Goal: Task Accomplishment & Management: Manage account settings

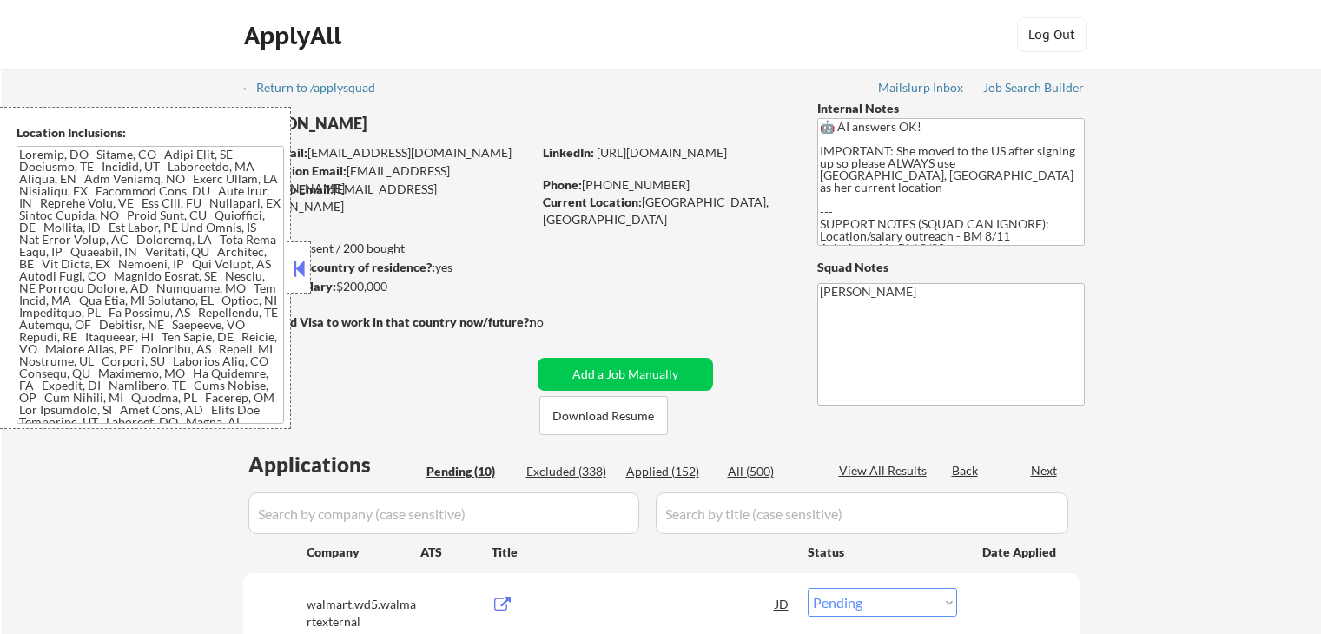
select select ""pending""
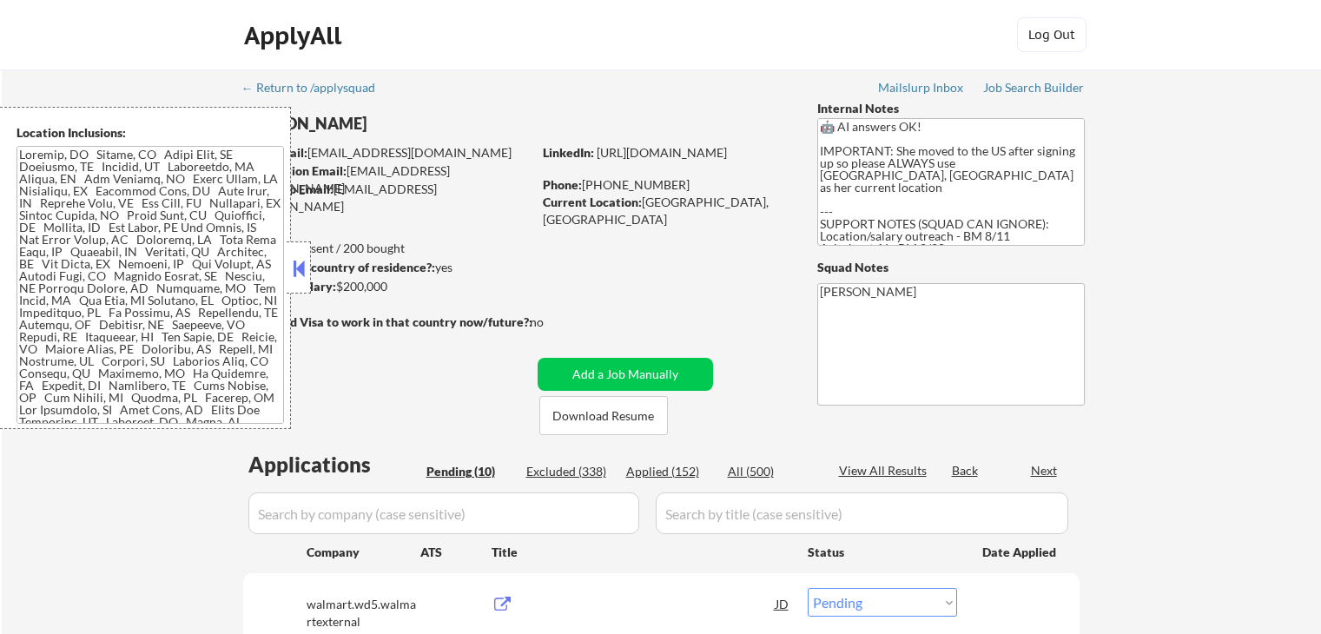
select select ""pending""
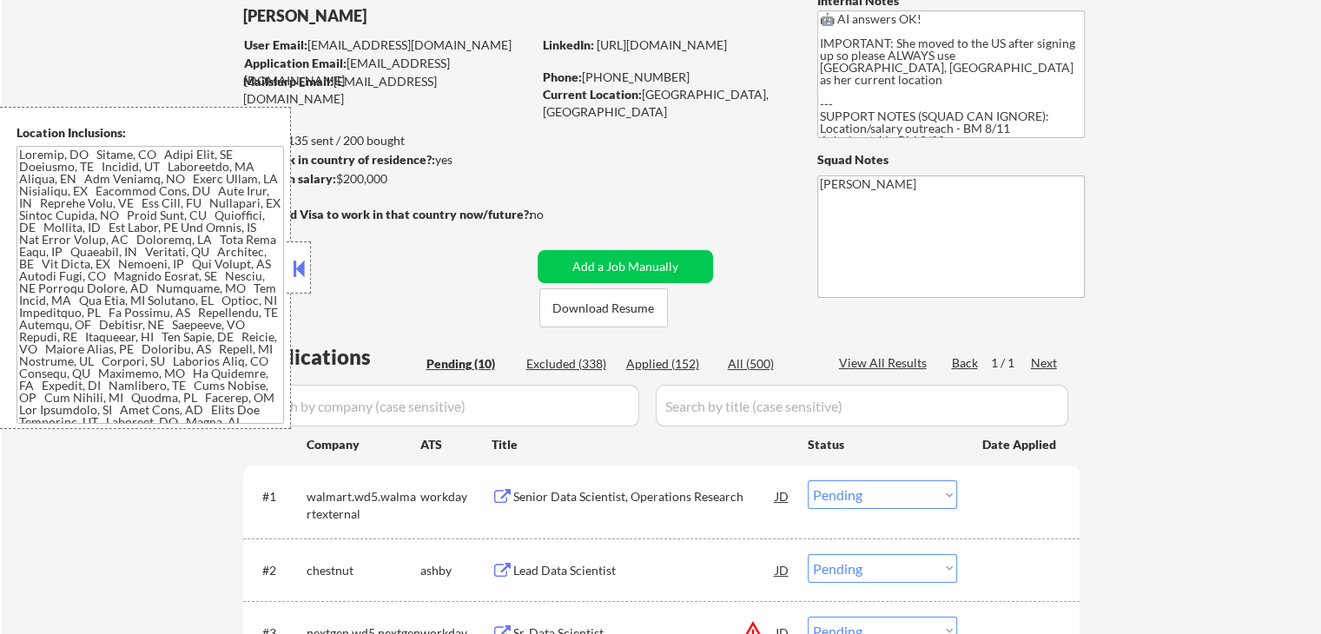
scroll to position [261, 0]
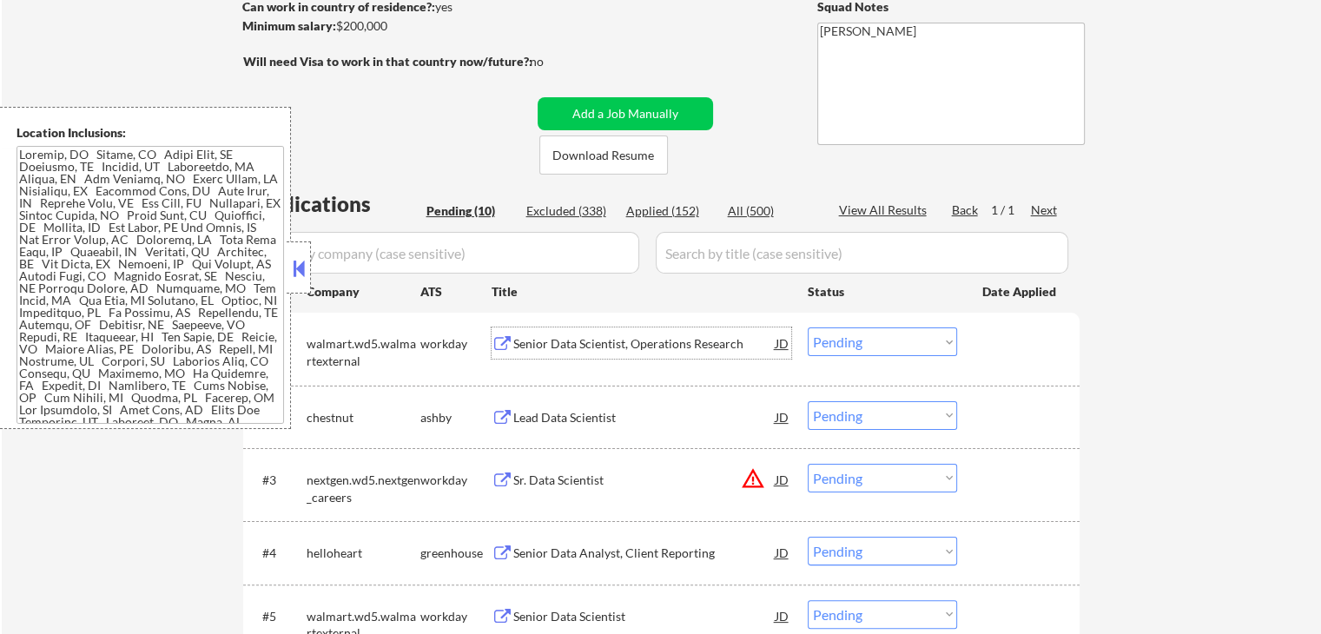
click at [542, 344] on div "Senior Data Scientist, Operations Research" at bounding box center [644, 343] width 262 height 17
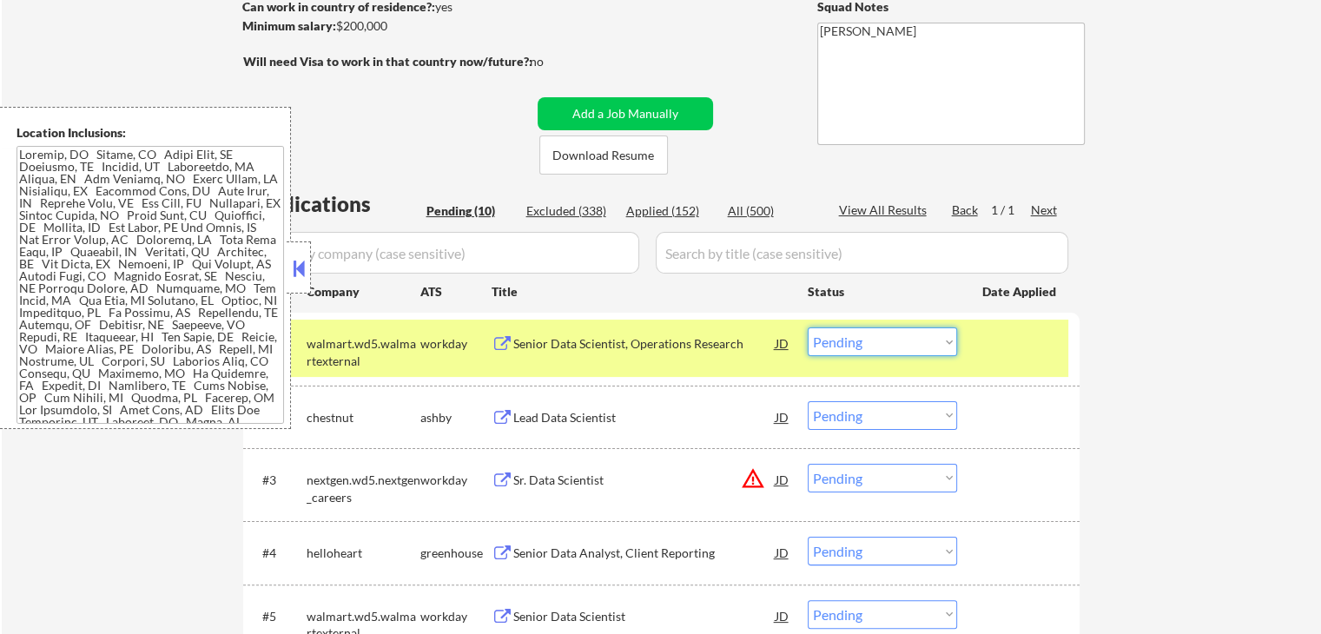
drag, startPoint x: 884, startPoint y: 335, endPoint x: 885, endPoint y: 346, distance: 10.5
click at [885, 338] on select "Choose an option... Pending Applied Excluded (Questions) Excluded (Expired) Exc…" at bounding box center [882, 341] width 149 height 29
click at [808, 327] on select "Choose an option... Pending Applied Excluded (Questions) Excluded (Expired) Exc…" at bounding box center [882, 341] width 149 height 29
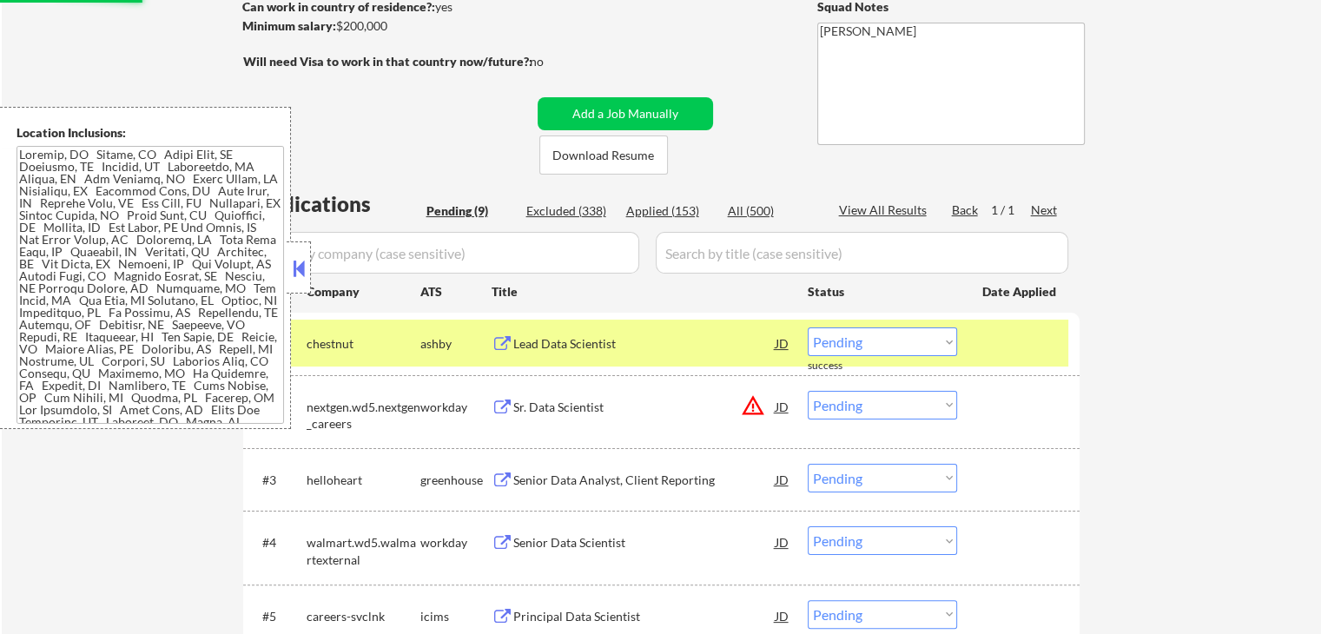
click at [559, 339] on div "Lead Data Scientist" at bounding box center [644, 343] width 262 height 17
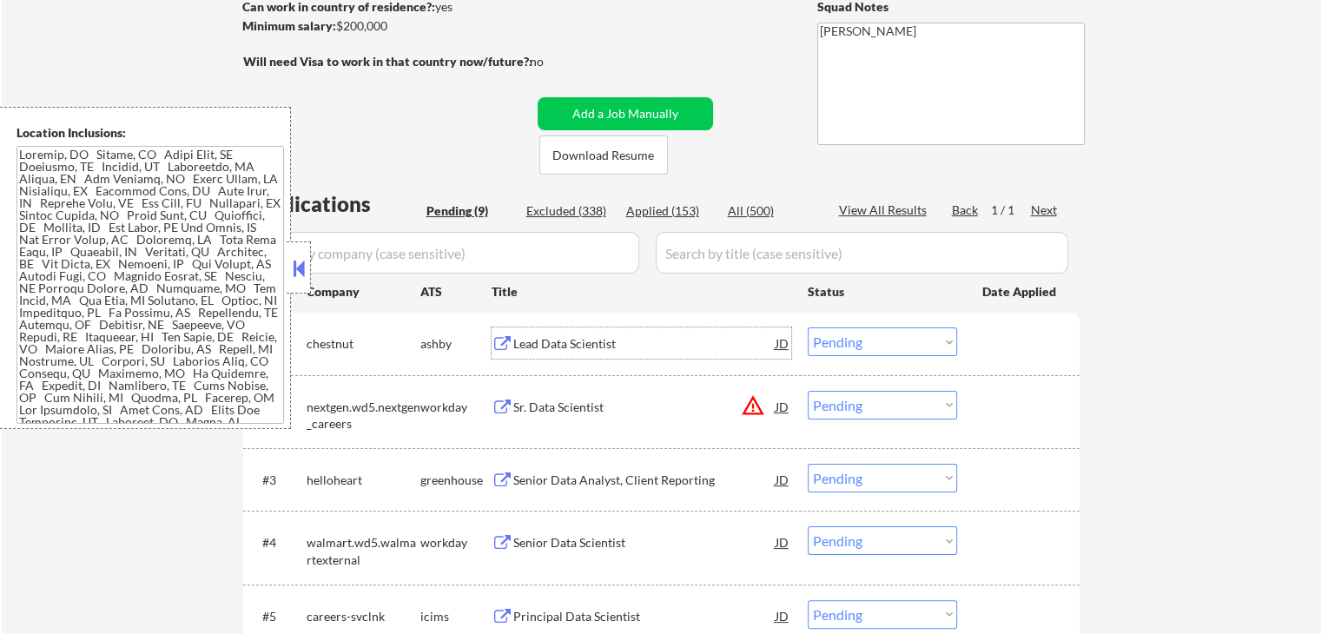
click at [873, 358] on div "#1 chestnut ashby Lead Data Scientist JD Choose an option... Pending Applied Ex…" at bounding box center [658, 343] width 820 height 47
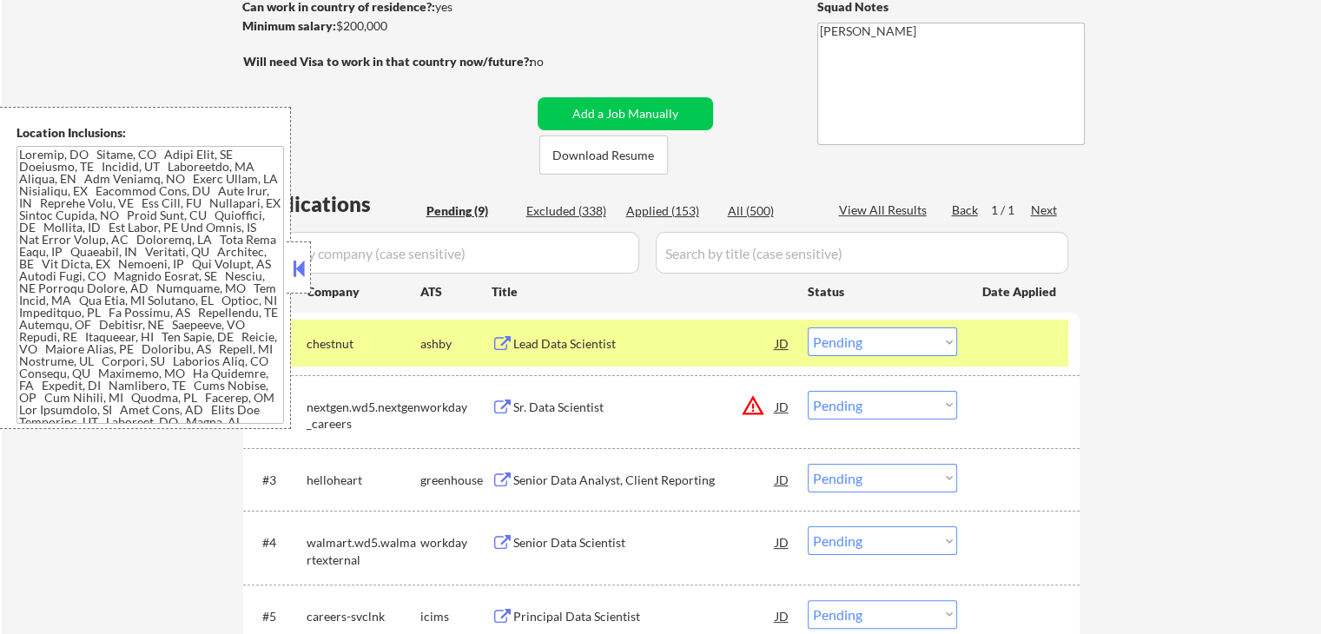
click at [884, 340] on select "Choose an option... Pending Applied Excluded (Questions) Excluded (Expired) Exc…" at bounding box center [882, 341] width 149 height 29
click at [808, 327] on select "Choose an option... Pending Applied Excluded (Questions) Excluded (Expired) Exc…" at bounding box center [882, 341] width 149 height 29
select select ""pending""
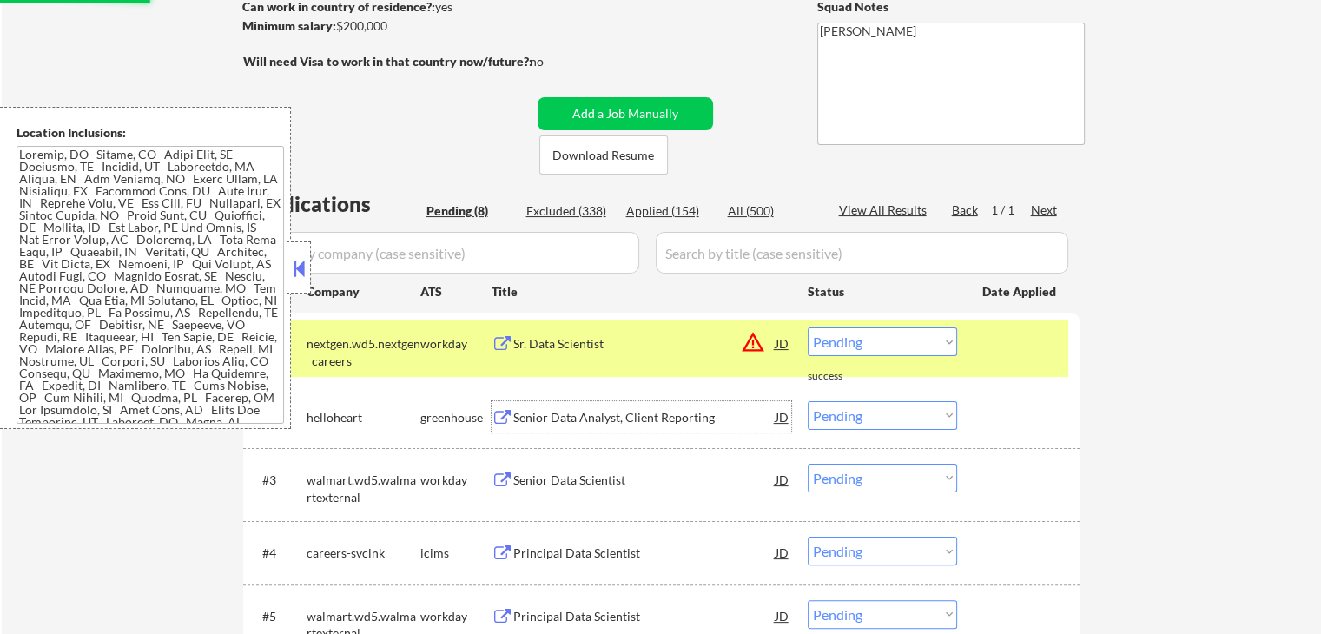
click at [544, 414] on div "Senior Data Analyst, Client Reporting" at bounding box center [644, 417] width 262 height 17
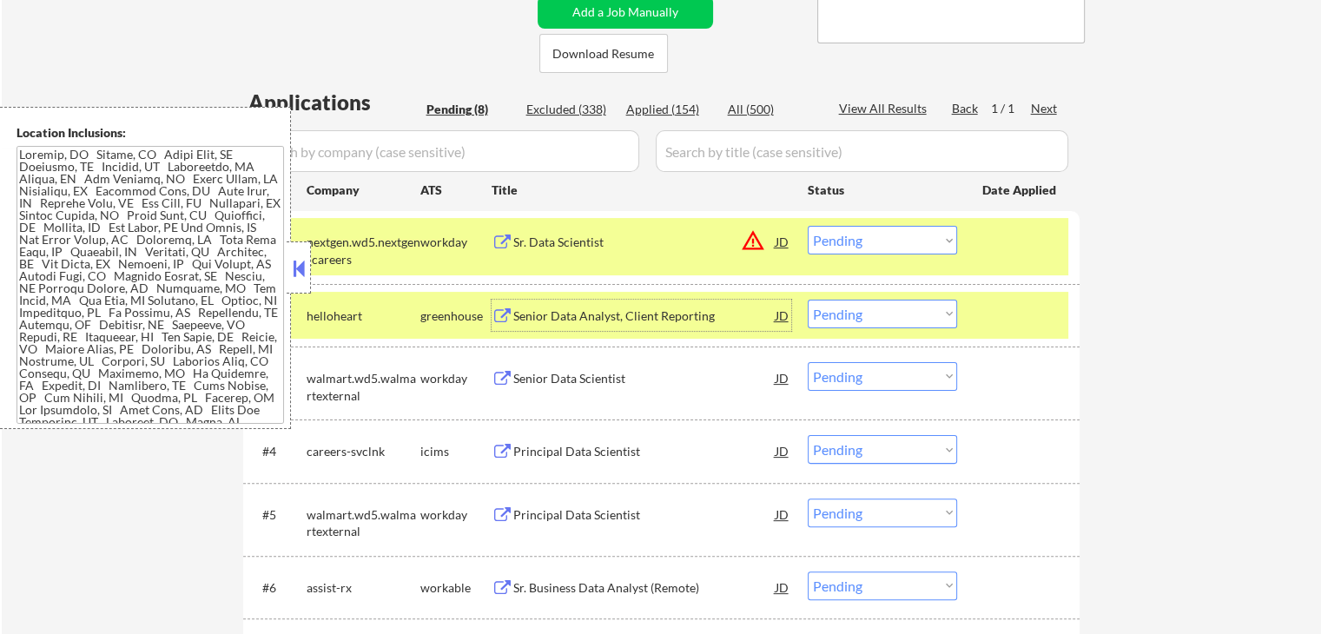
scroll to position [521, 0]
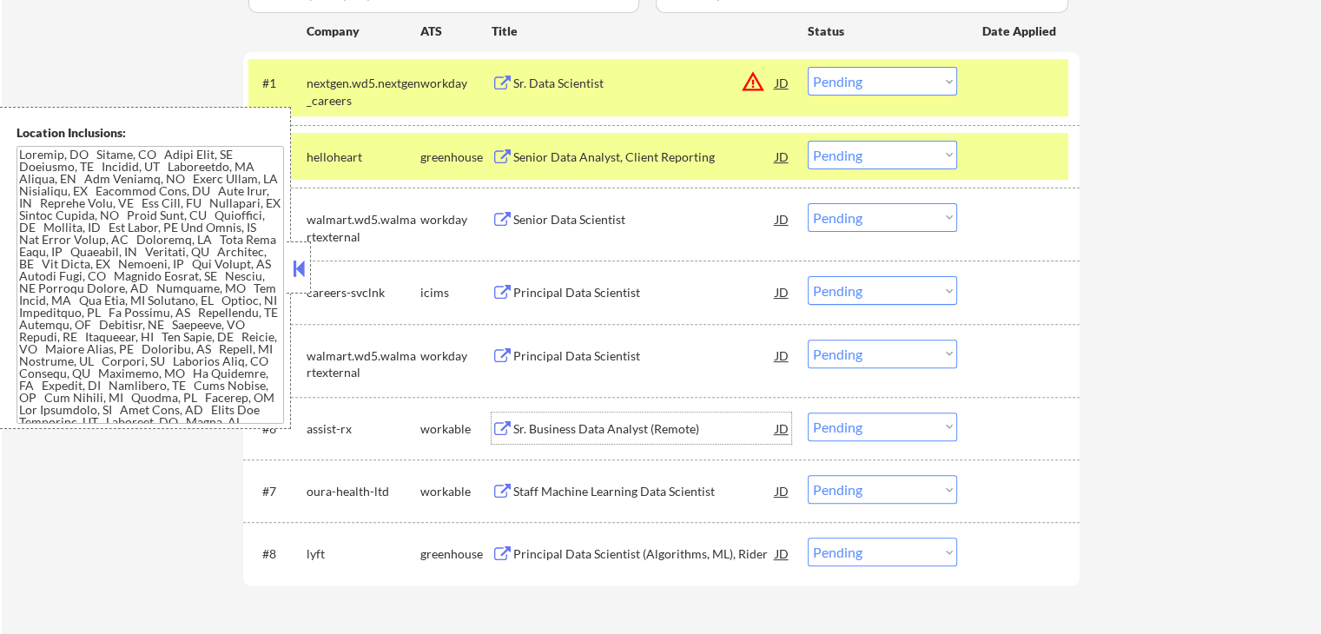
click at [526, 427] on div "Sr. Business Data Analyst (Remote)" at bounding box center [644, 428] width 262 height 17
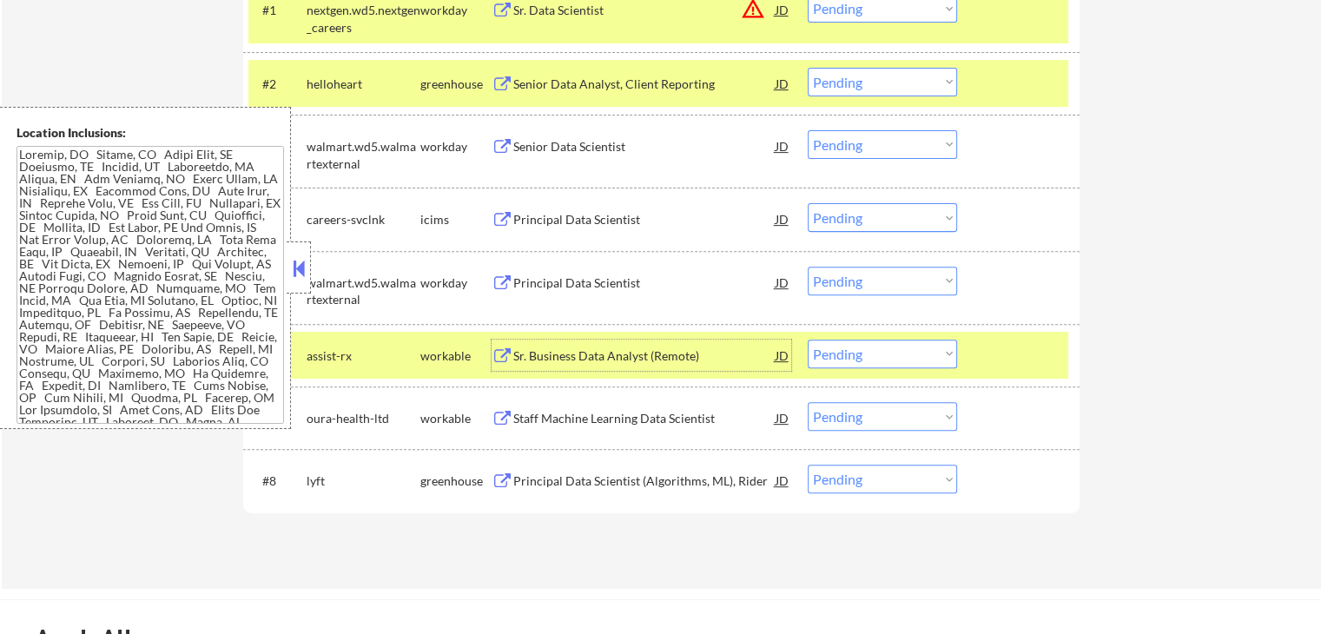
scroll to position [695, 0]
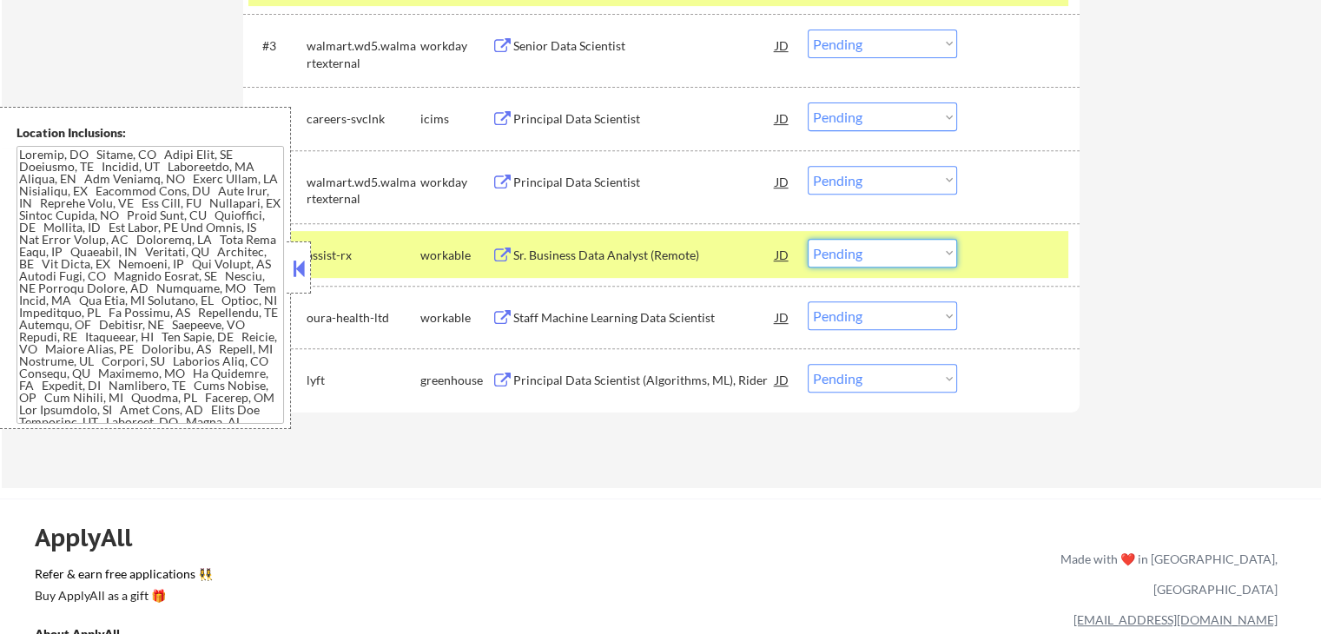
click at [870, 257] on select "Choose an option... Pending Applied Excluded (Questions) Excluded (Expired) Exc…" at bounding box center [882, 253] width 149 height 29
click at [808, 239] on select "Choose an option... Pending Applied Excluded (Questions) Excluded (Expired) Exc…" at bounding box center [882, 253] width 149 height 29
select select ""pending""
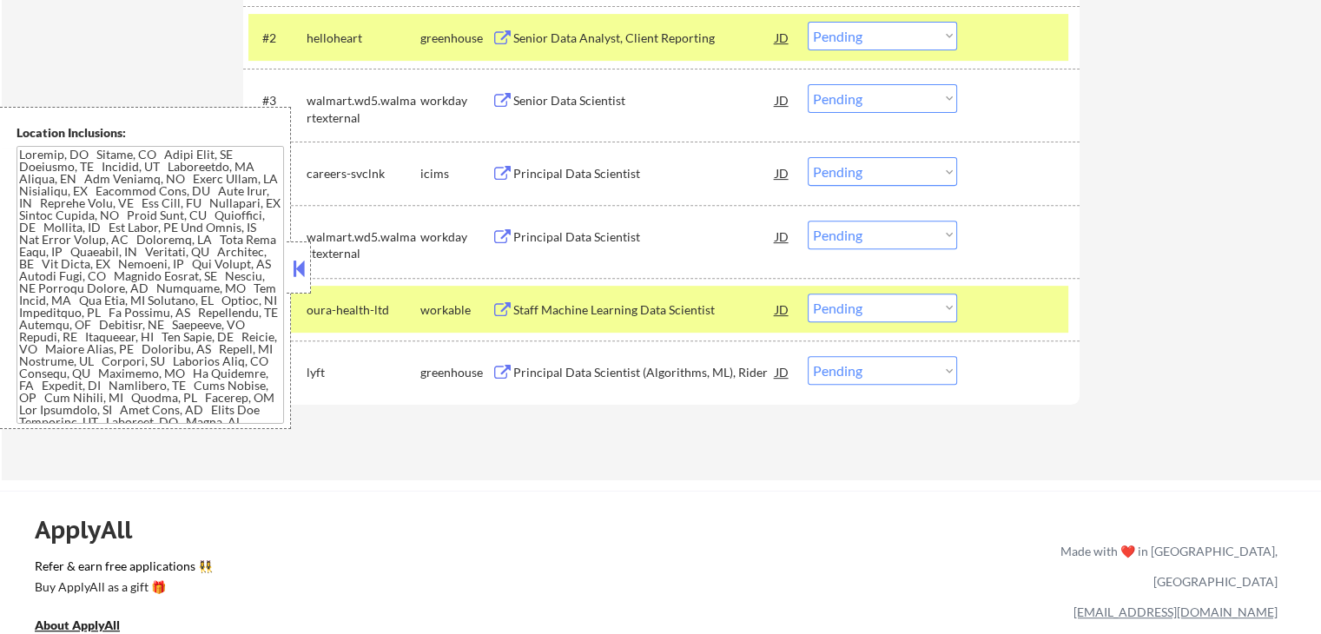
scroll to position [434, 0]
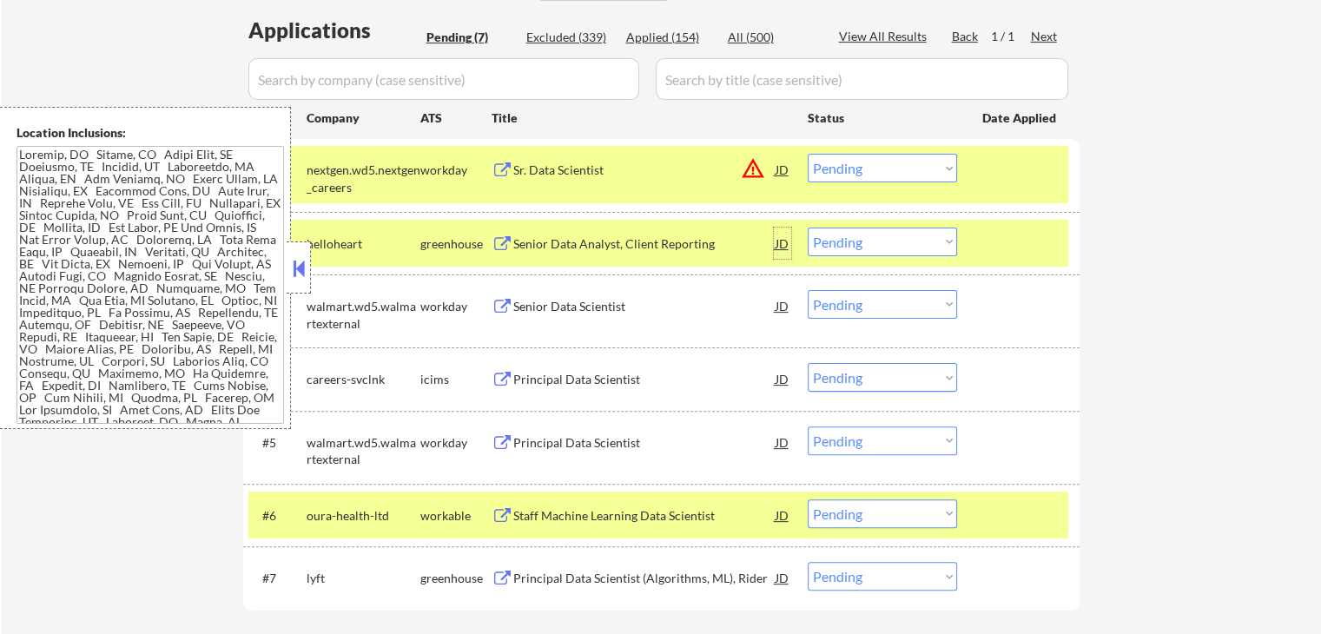
click at [789, 230] on div "JD" at bounding box center [782, 243] width 17 height 31
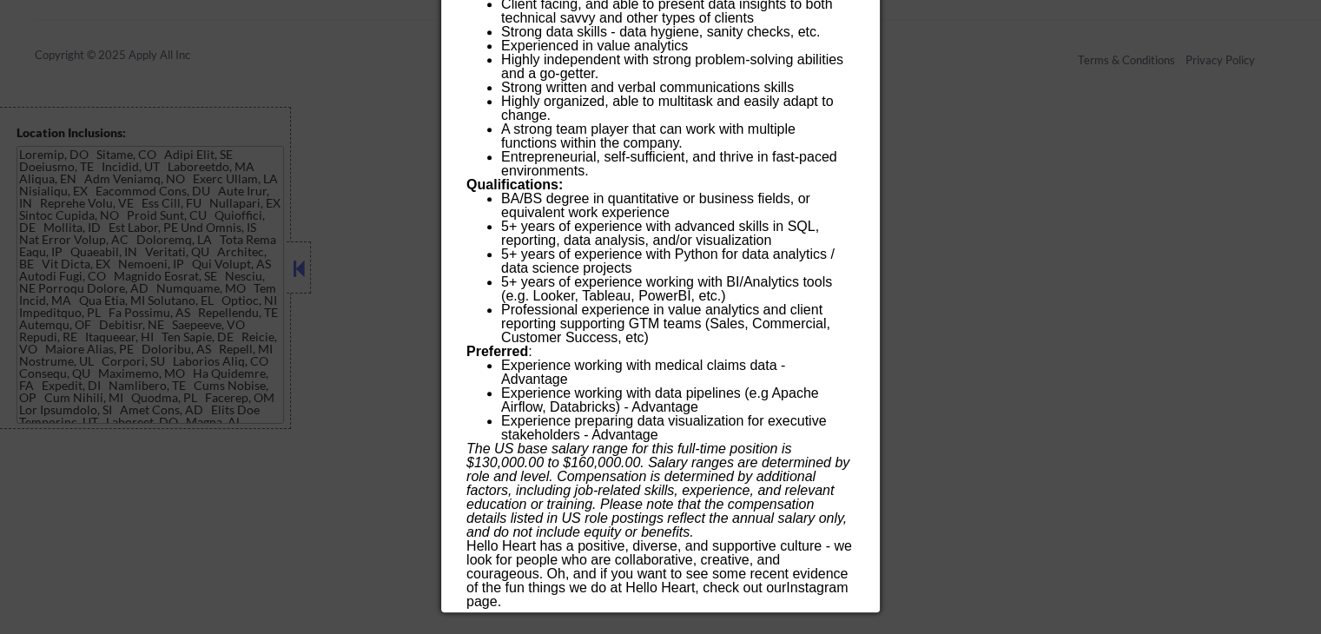
scroll to position [1376, 0]
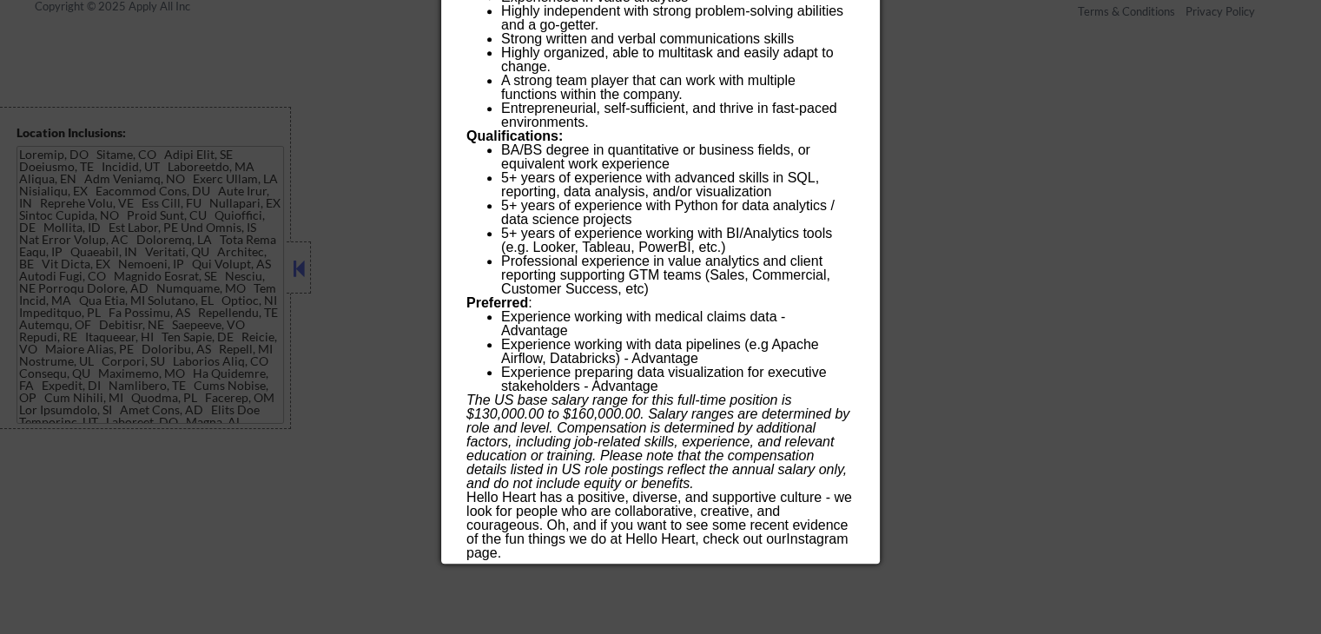
click at [1067, 235] on div at bounding box center [660, 317] width 1321 height 634
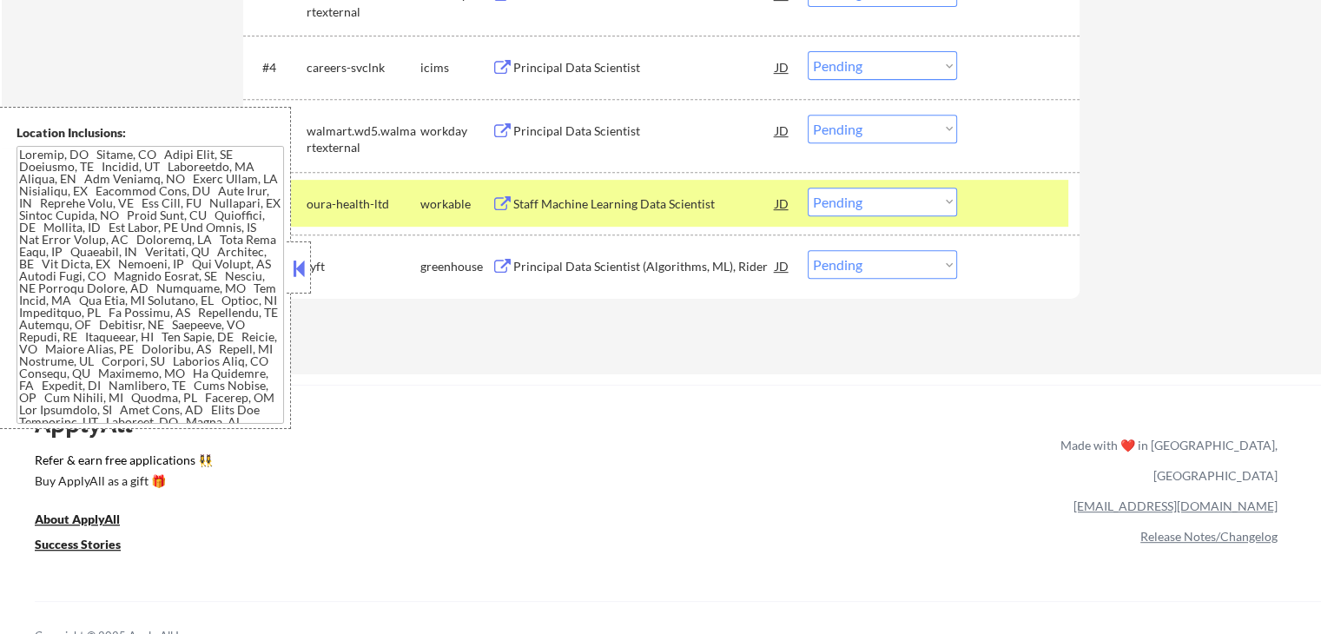
scroll to position [507, 0]
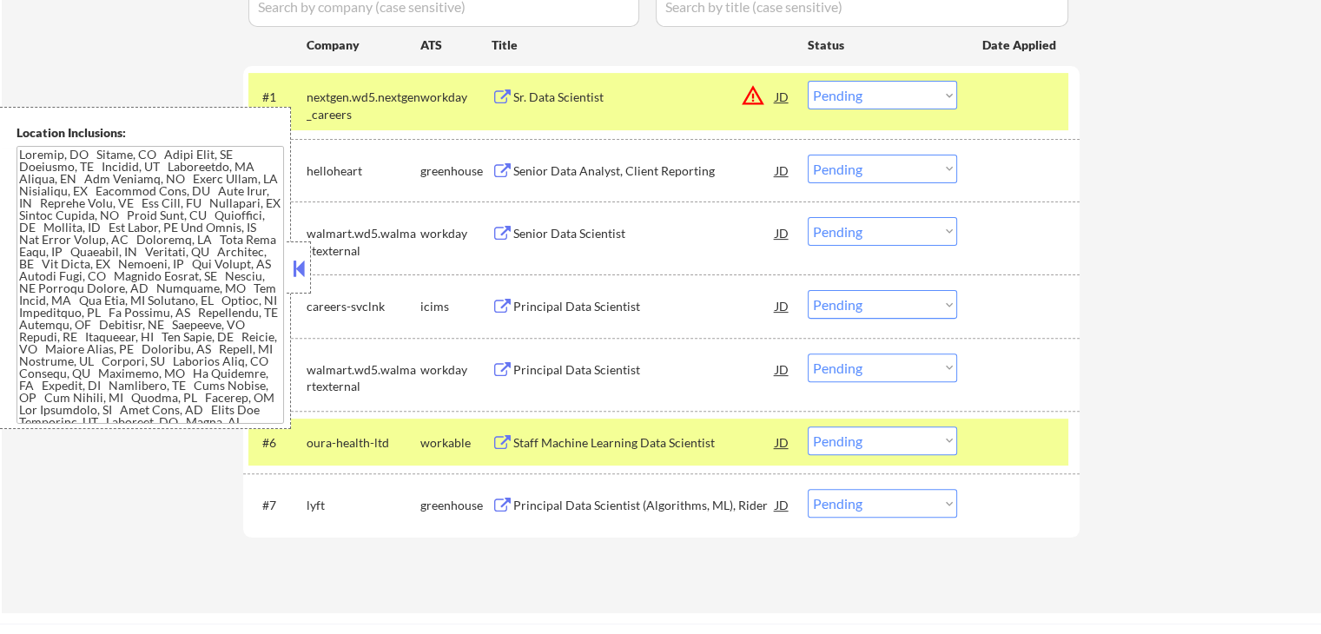
click at [901, 168] on select "Choose an option... Pending Applied Excluded (Questions) Excluded (Expired) Exc…" at bounding box center [882, 169] width 149 height 29
click at [808, 155] on select "Choose an option... Pending Applied Excluded (Questions) Excluded (Expired) Exc…" at bounding box center [882, 169] width 149 height 29
select select ""pending""
click at [872, 98] on select "Choose an option... Pending Applied Excluded (Questions) Excluded (Expired) Exc…" at bounding box center [882, 95] width 149 height 29
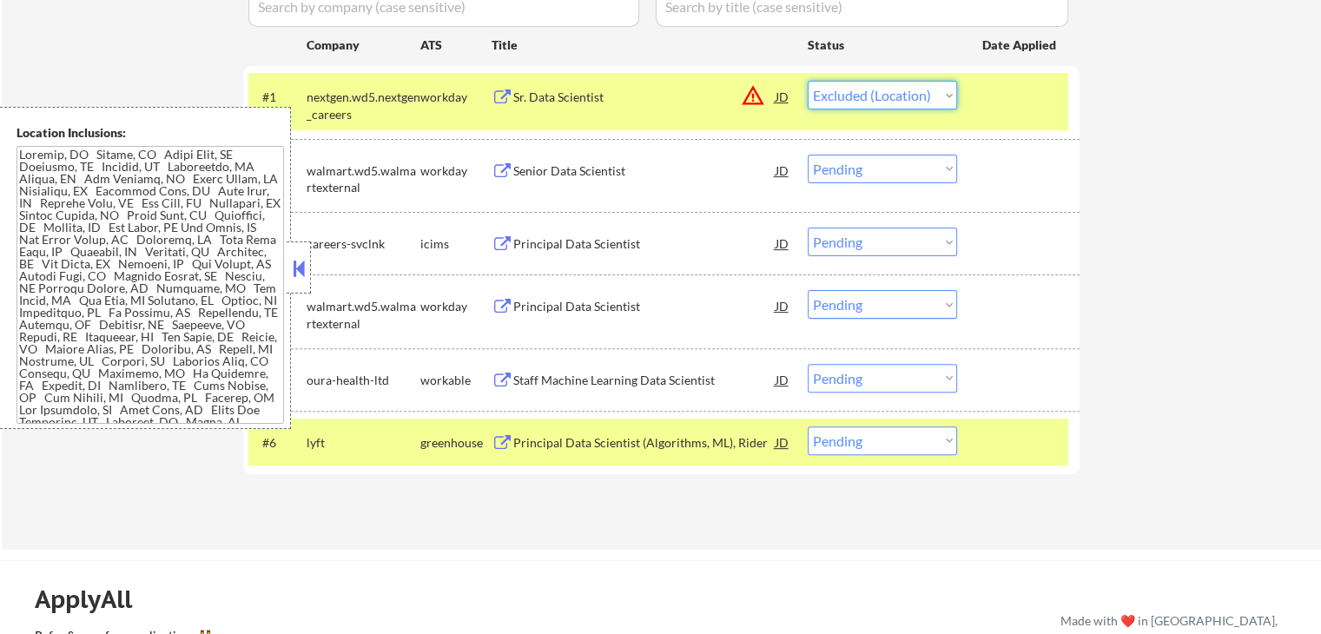
click at [808, 81] on select "Choose an option... Pending Applied Excluded (Questions) Excluded (Expired) Exc…" at bounding box center [882, 95] width 149 height 29
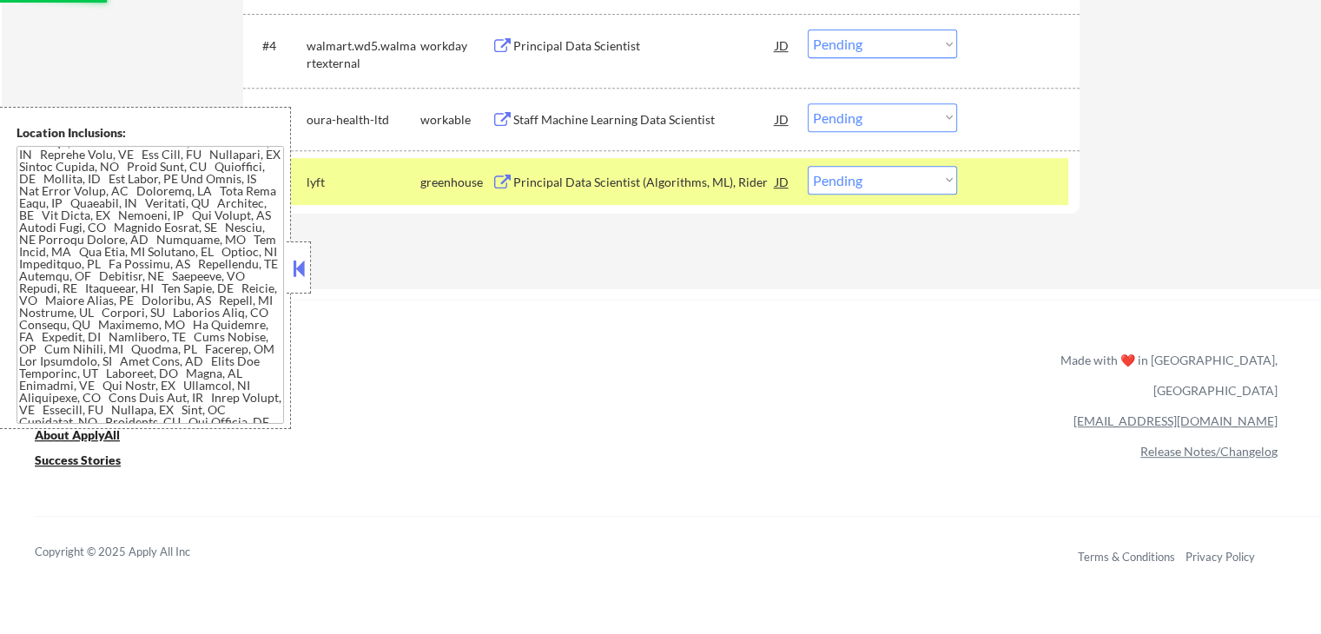
scroll to position [0, 0]
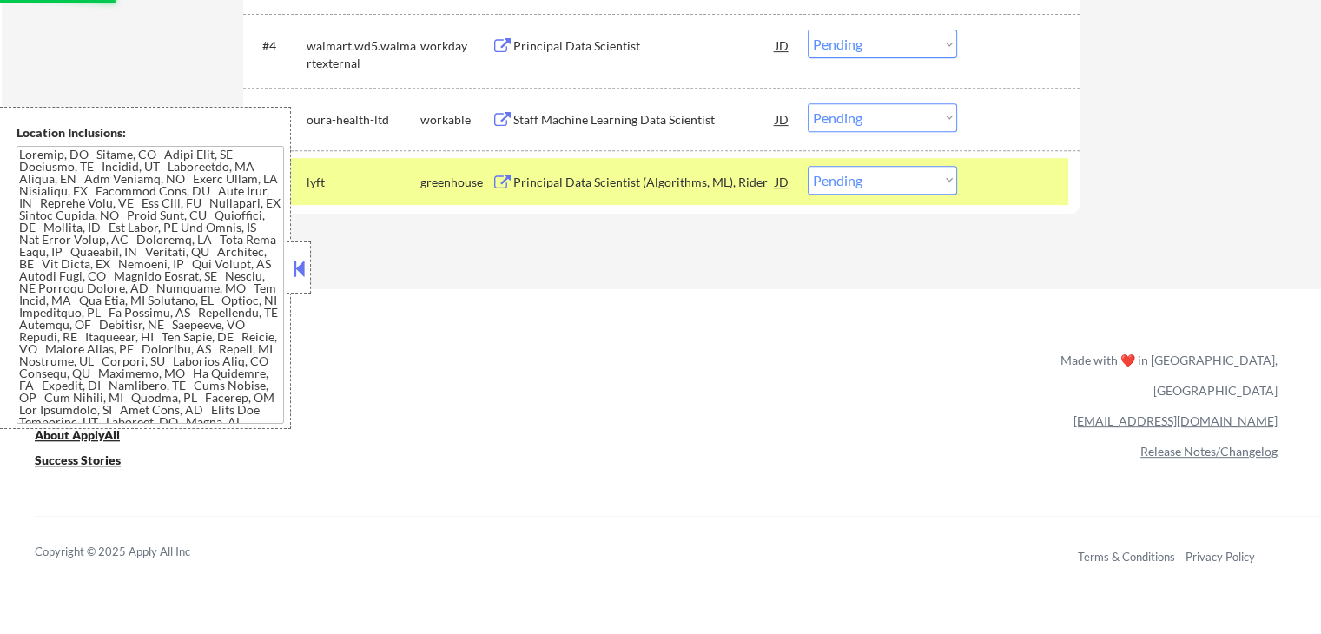
select select ""pending""
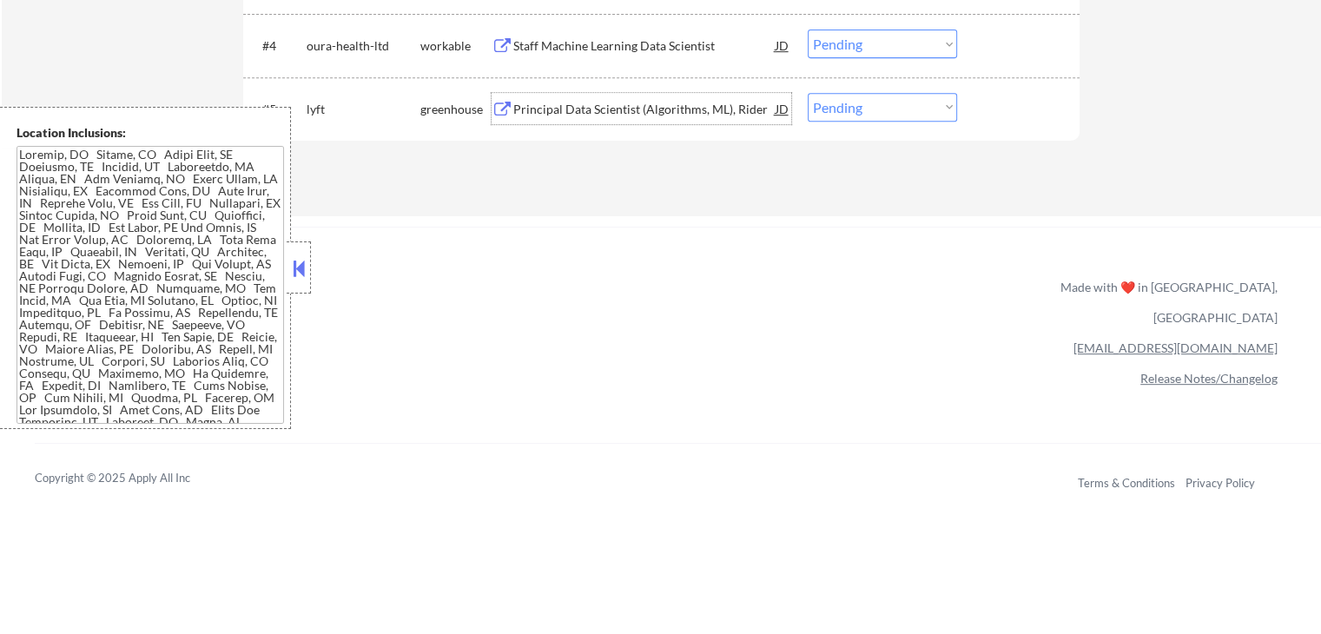
click at [588, 109] on div "Principal Data Scientist (Algorithms, ML), Rider" at bounding box center [644, 109] width 262 height 17
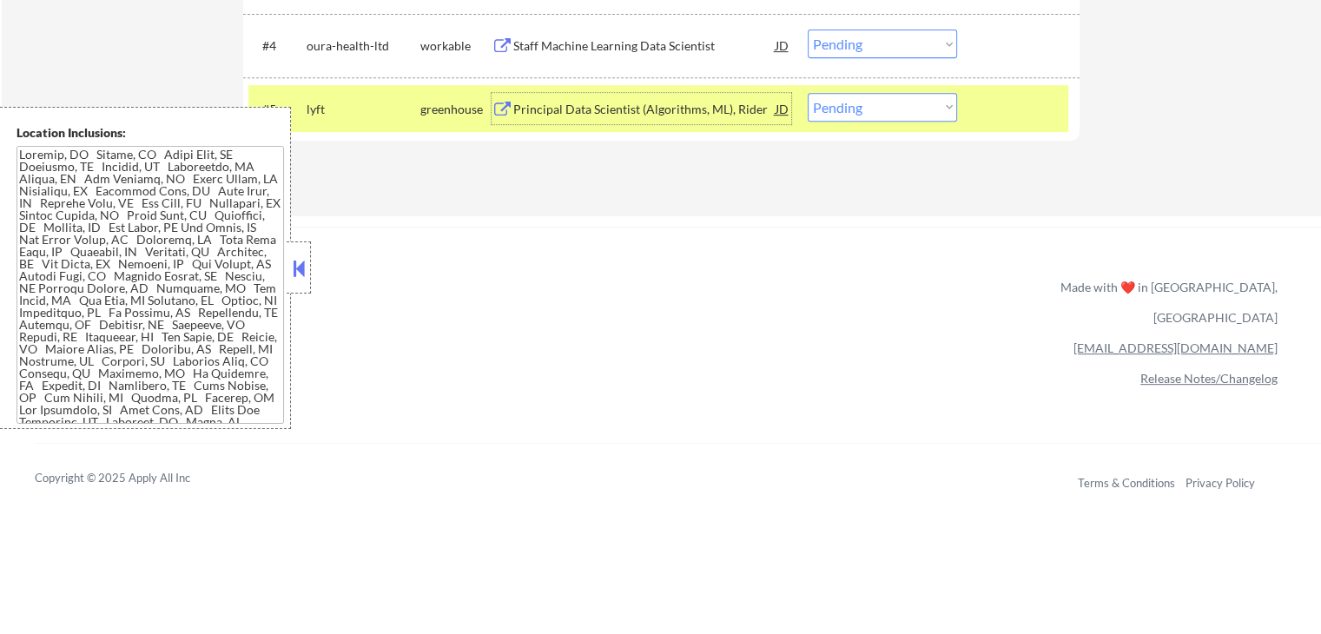
scroll to position [681, 0]
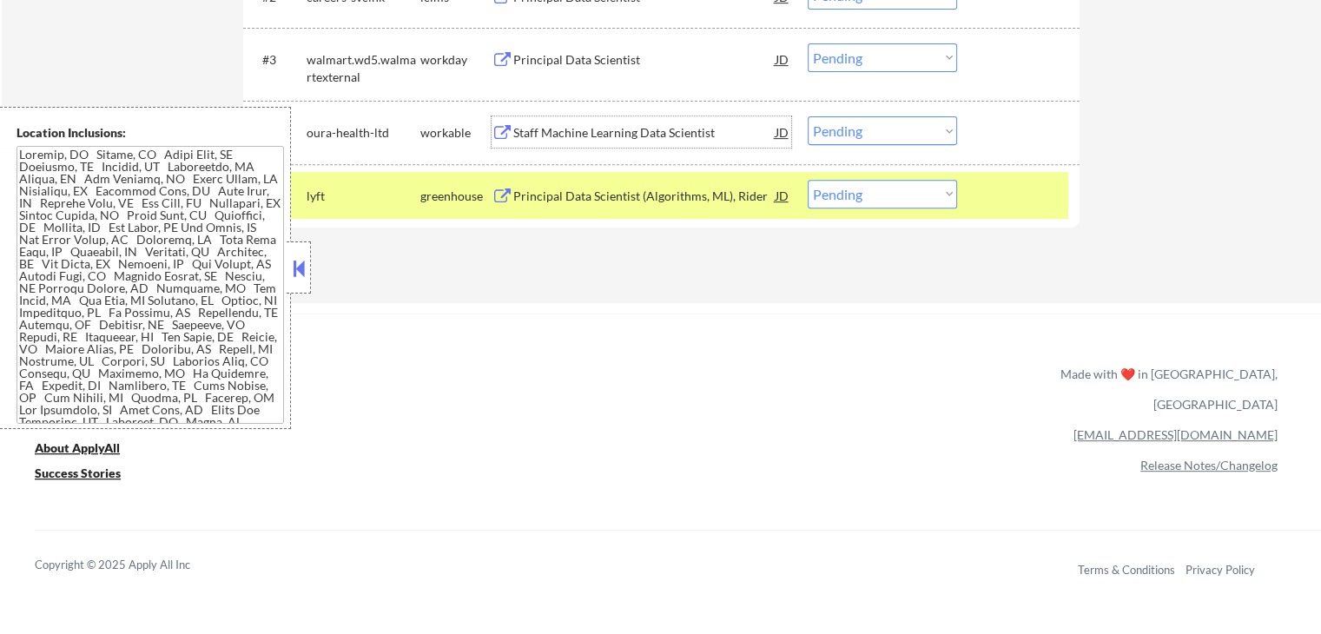
click at [551, 131] on div "Staff Machine Learning Data Scientist" at bounding box center [644, 132] width 262 height 17
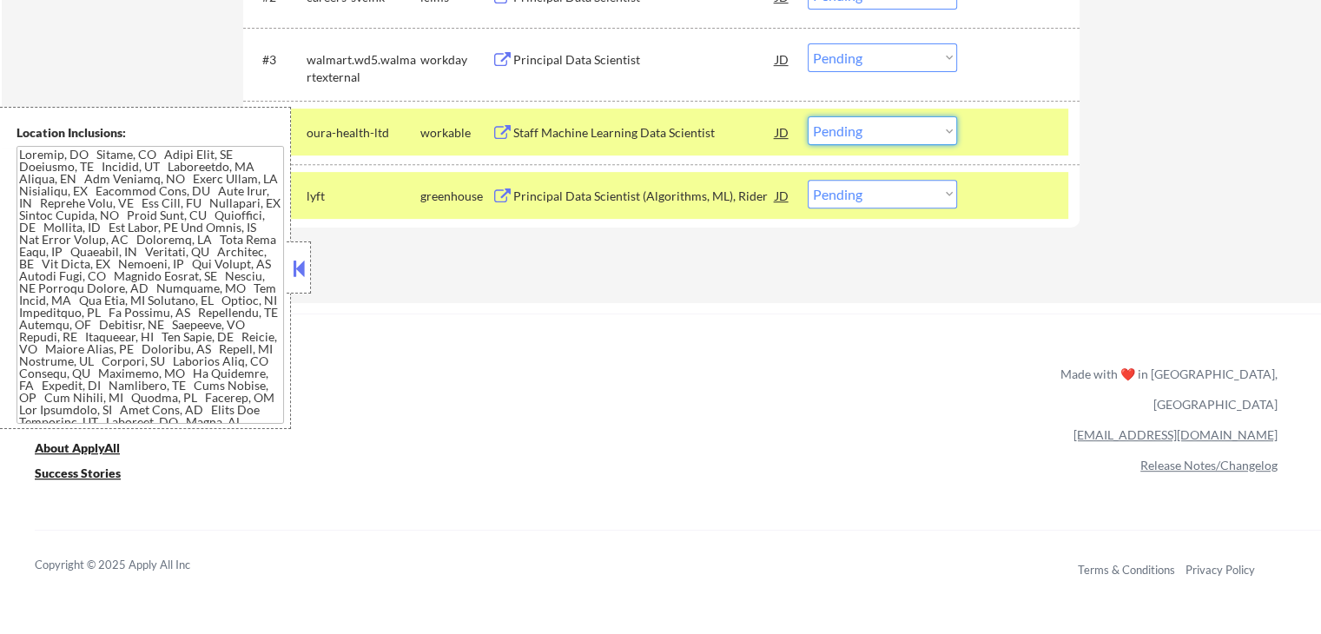
drag, startPoint x: 843, startPoint y: 135, endPoint x: 850, endPoint y: 142, distance: 9.8
click at [843, 135] on select "Choose an option... Pending Applied Excluded (Questions) Excluded (Expired) Exc…" at bounding box center [882, 130] width 149 height 29
click at [808, 116] on select "Choose an option... Pending Applied Excluded (Questions) Excluded (Expired) Exc…" at bounding box center [882, 130] width 149 height 29
select select ""pending""
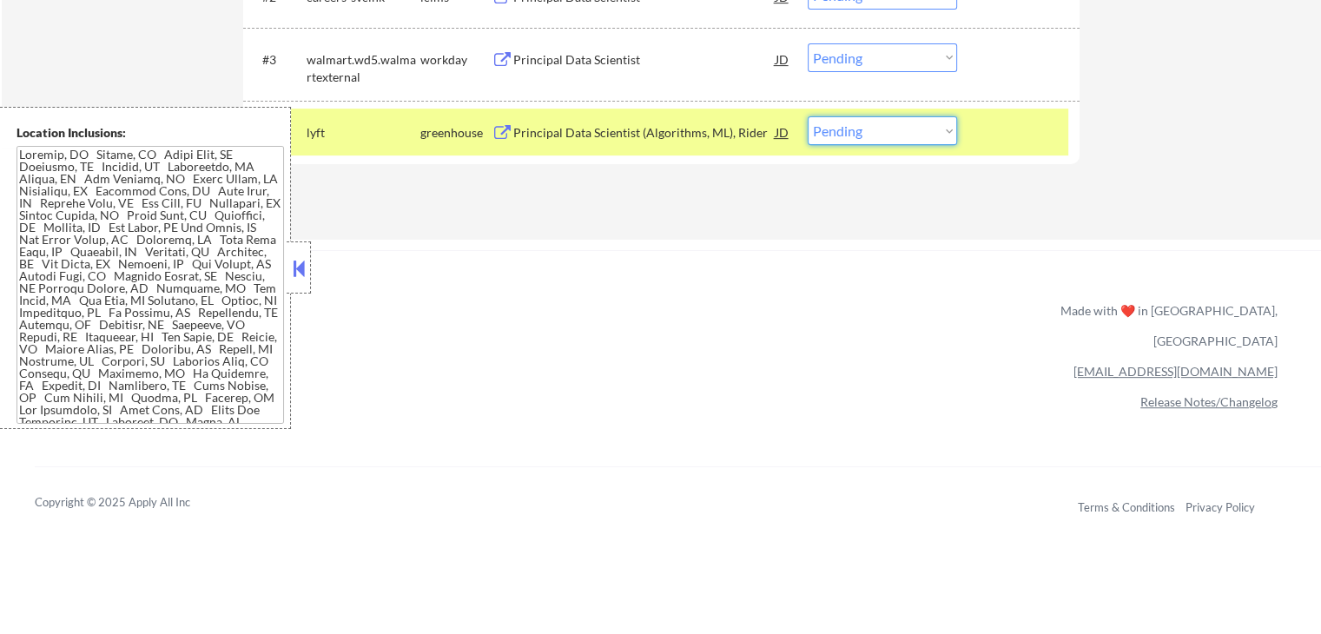
drag, startPoint x: 862, startPoint y: 131, endPoint x: 863, endPoint y: 141, distance: 9.7
click at [862, 131] on select "Choose an option... Pending Applied Excluded (Questions) Excluded (Expired) Exc…" at bounding box center [882, 130] width 149 height 29
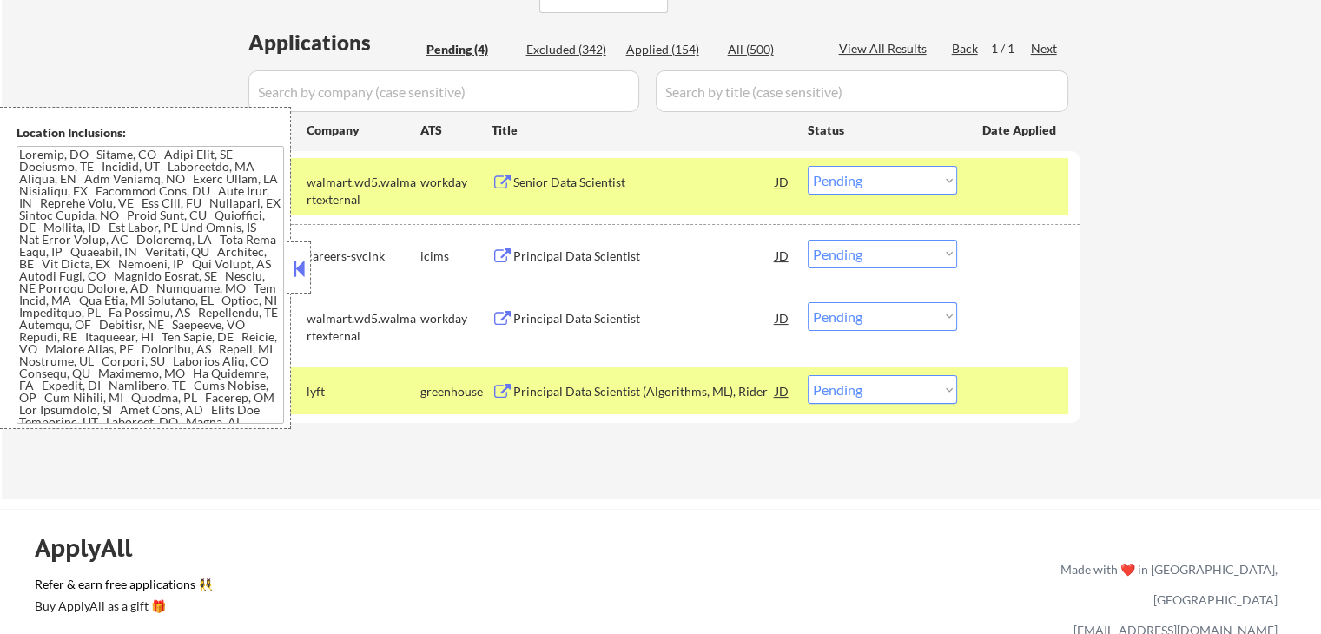
scroll to position [420, 0]
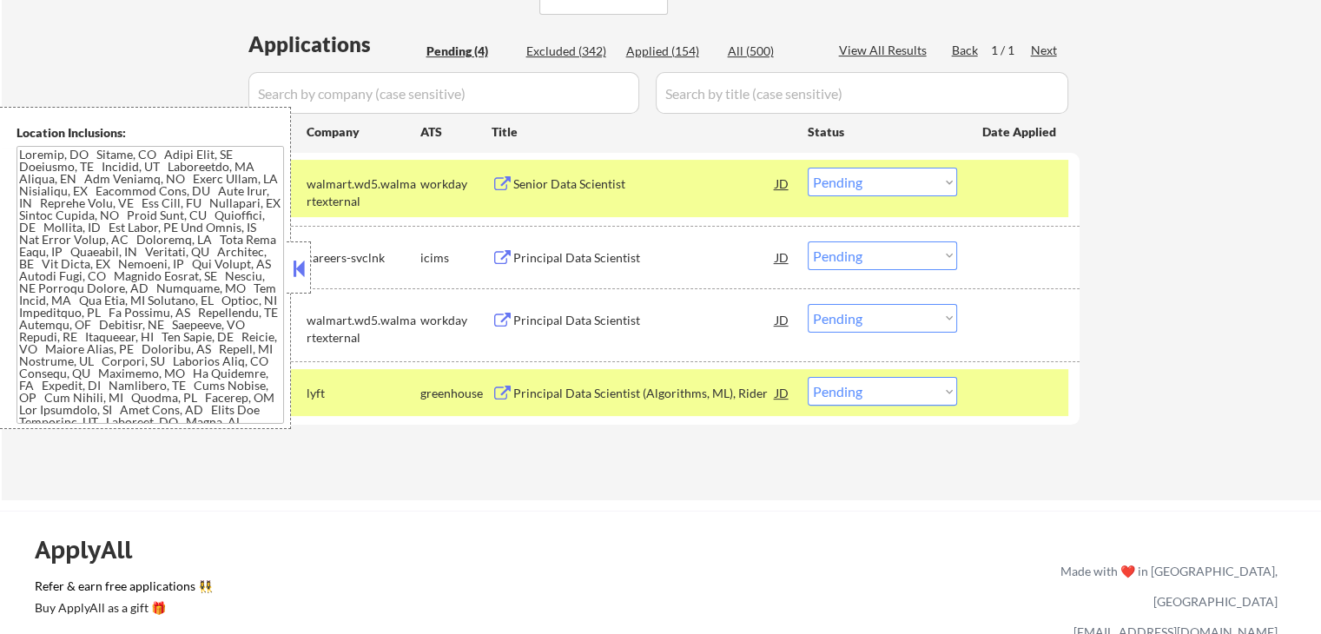
click at [563, 321] on div "Principal Data Scientist" at bounding box center [644, 320] width 262 height 17
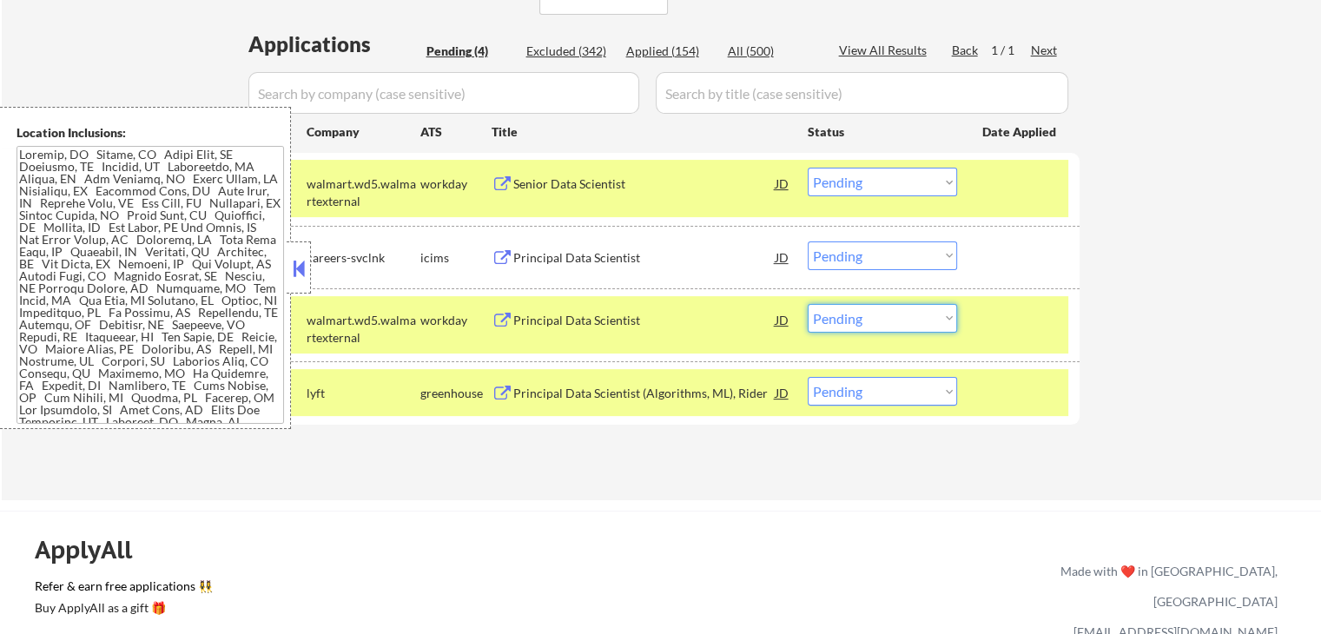
click at [858, 316] on select "Choose an option... Pending Applied Excluded (Questions) Excluded (Expired) Exc…" at bounding box center [882, 318] width 149 height 29
click at [808, 304] on select "Choose an option... Pending Applied Excluded (Questions) Excluded (Expired) Exc…" at bounding box center [882, 318] width 149 height 29
select select ""pending""
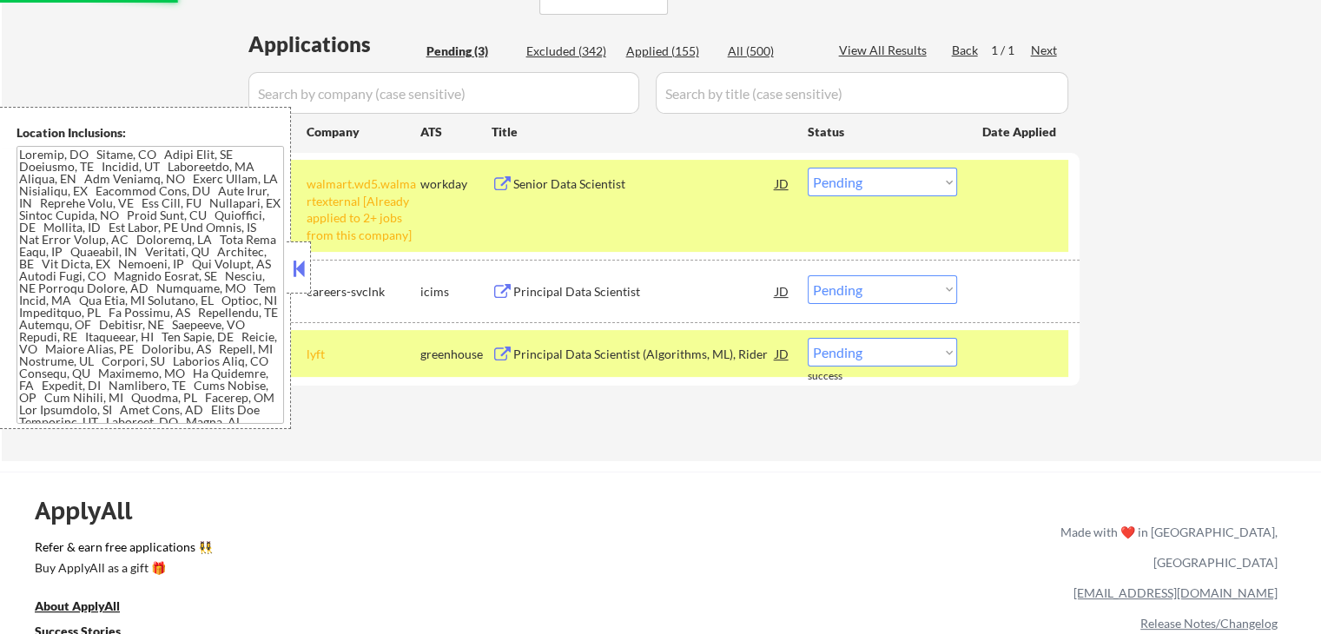
drag, startPoint x: 863, startPoint y: 179, endPoint x: 871, endPoint y: 193, distance: 15.9
click at [863, 179] on select "Choose an option... Pending Applied Excluded (Questions) Excluded (Expired) Exc…" at bounding box center [882, 182] width 149 height 29
click at [808, 168] on select "Choose an option... Pending Applied Excluded (Questions) Excluded (Expired) Exc…" at bounding box center [882, 182] width 149 height 29
click at [559, 293] on div "Principal Data Scientist" at bounding box center [644, 291] width 262 height 17
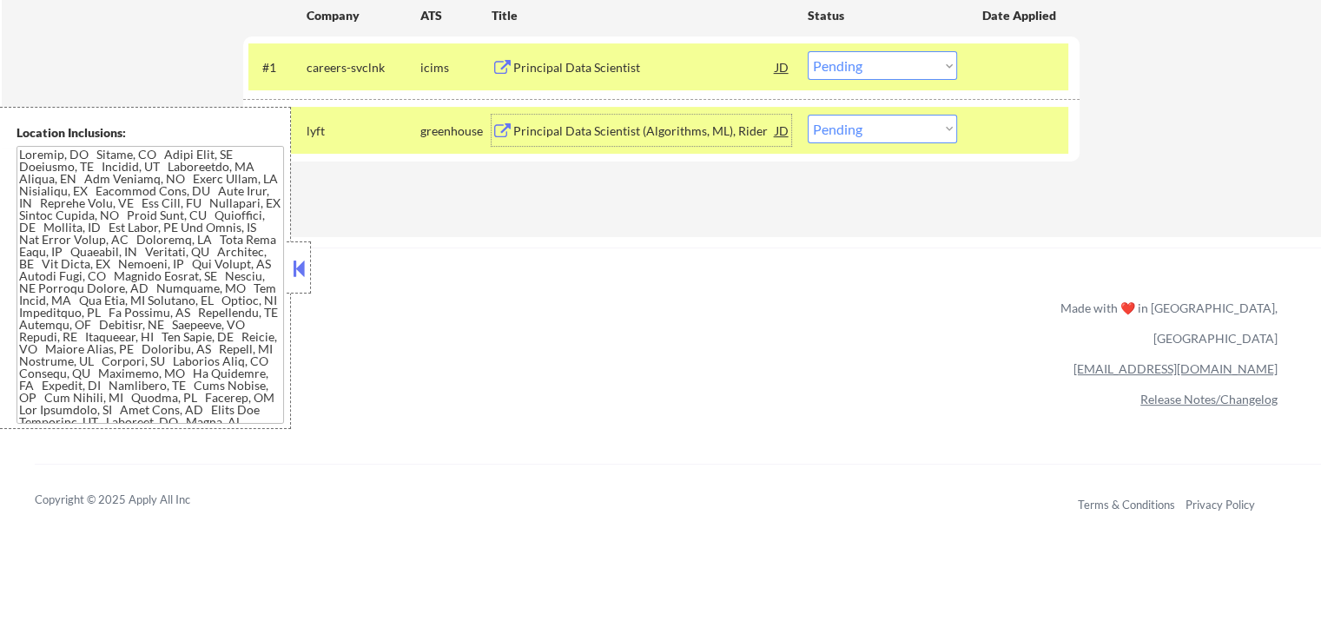
scroll to position [507, 0]
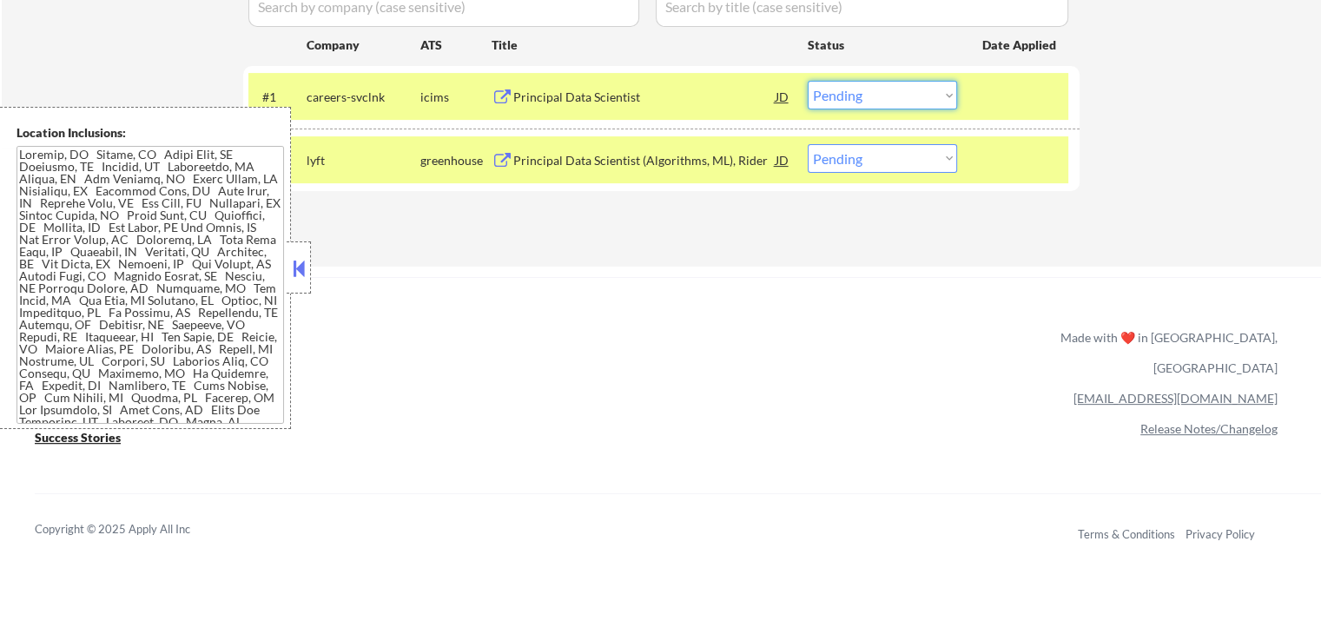
click at [889, 87] on select "Choose an option... Pending Applied Excluded (Questions) Excluded (Expired) Exc…" at bounding box center [882, 95] width 149 height 29
click at [808, 81] on select "Choose an option... Pending Applied Excluded (Questions) Excluded (Expired) Exc…" at bounding box center [882, 95] width 149 height 29
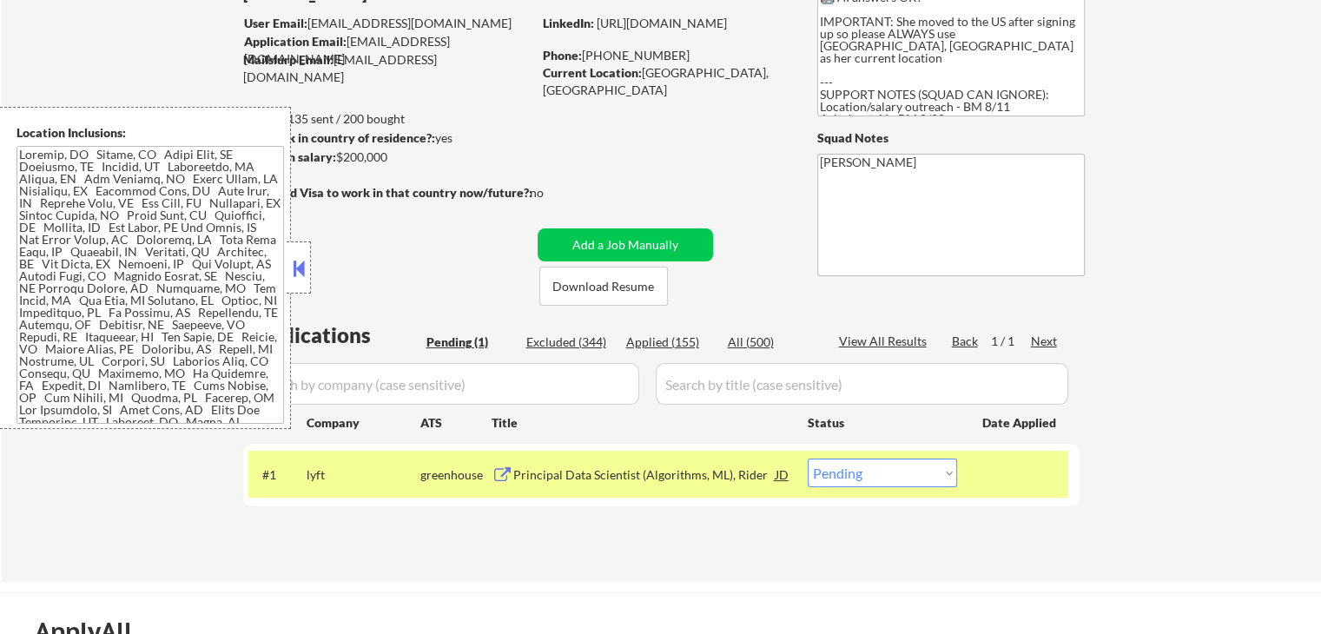
scroll to position [160, 0]
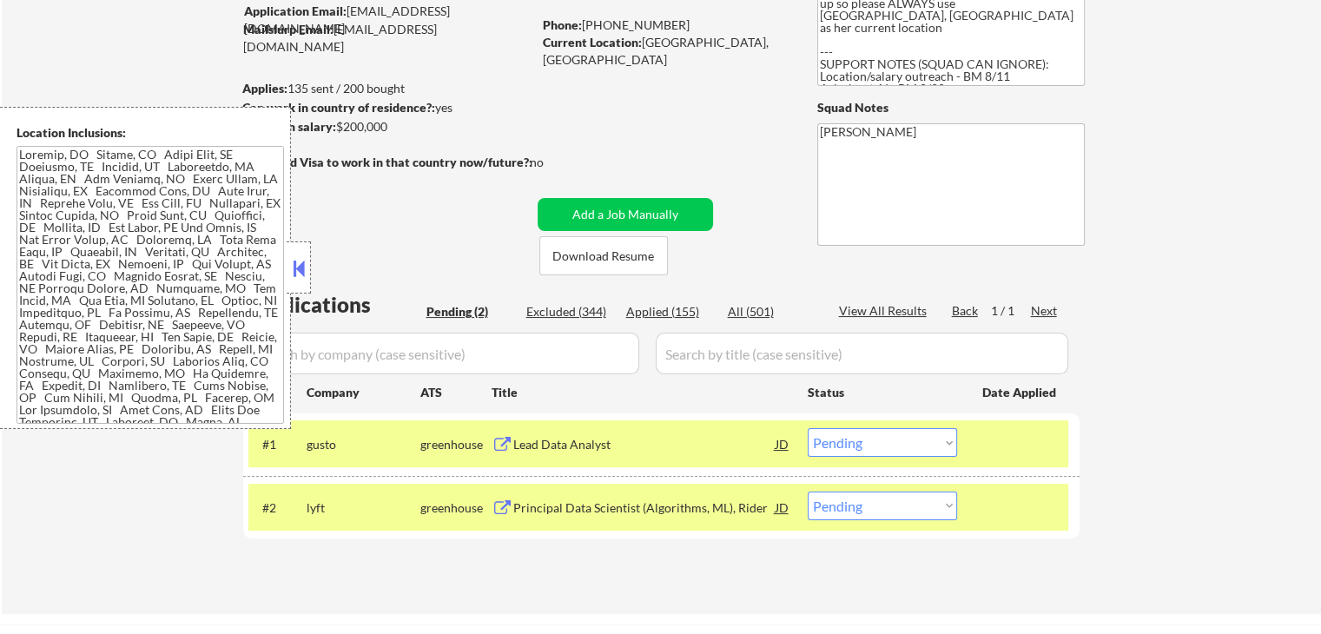
click at [681, 314] on div "Applied (155)" at bounding box center [669, 311] width 87 height 17
select select ""applied""
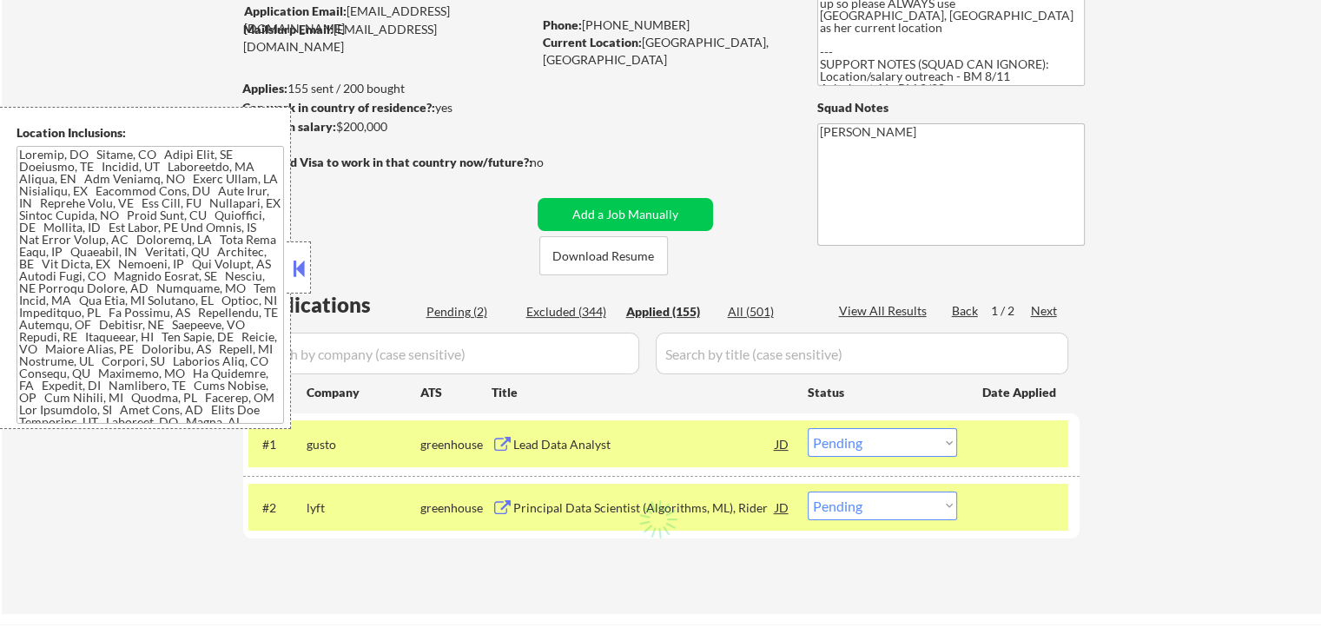
select select ""applied""
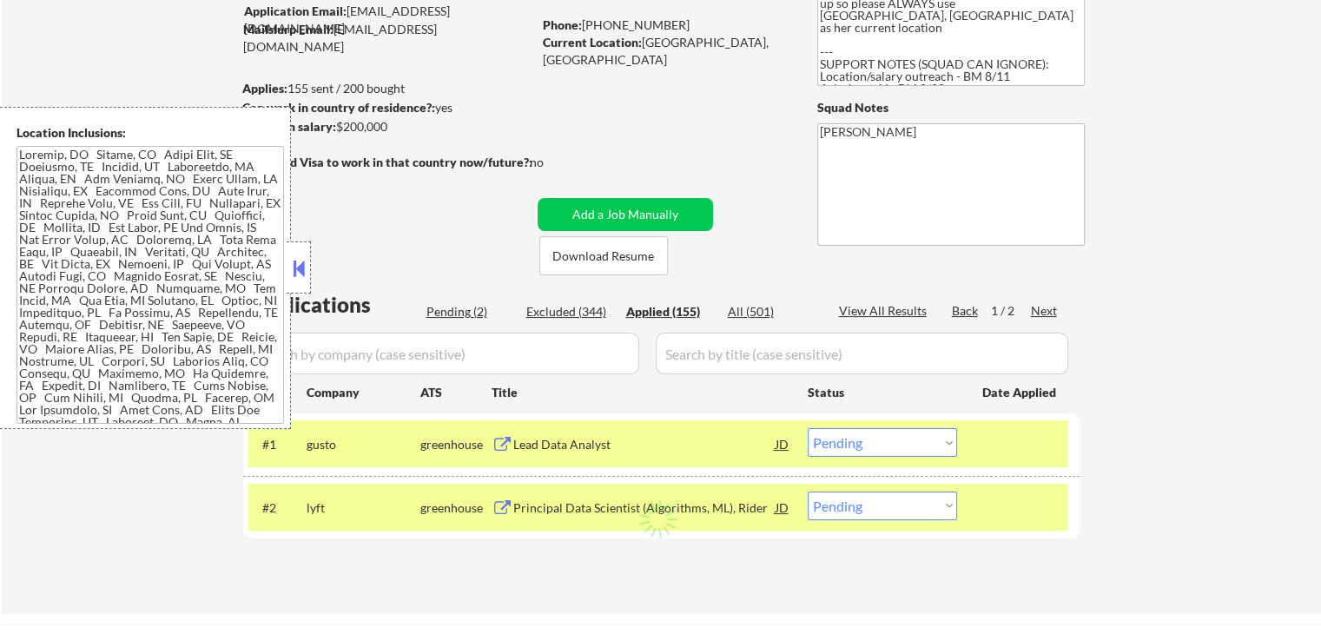
select select ""applied""
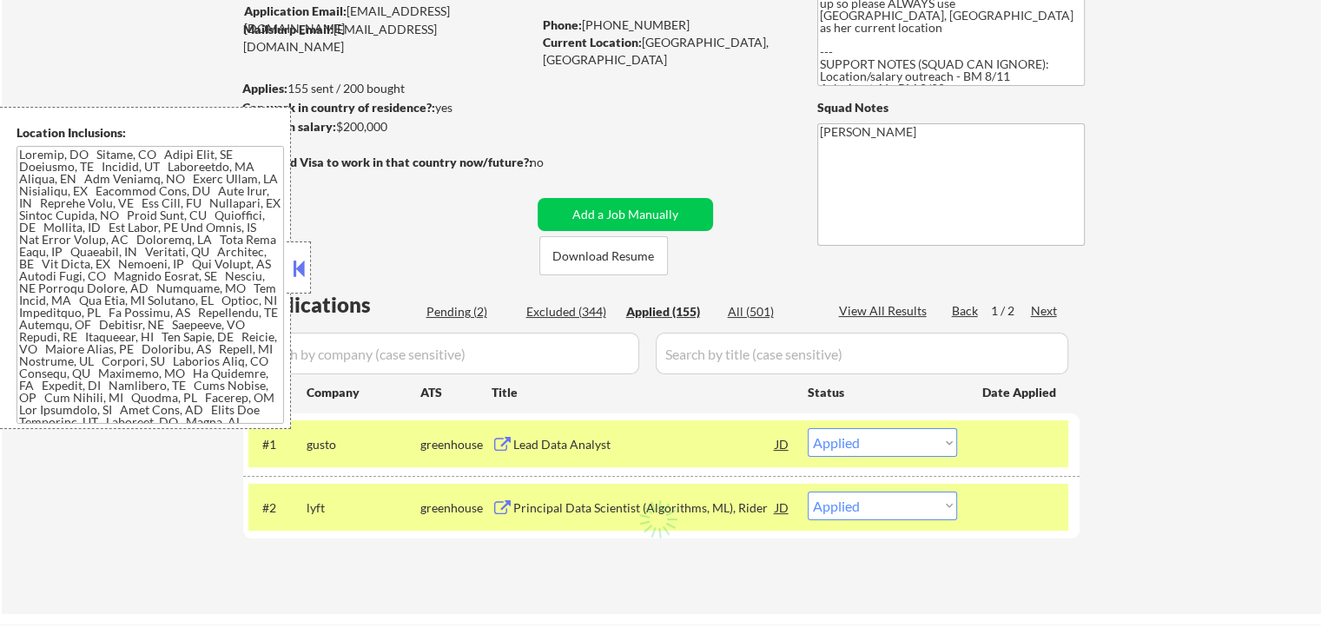
select select ""applied""
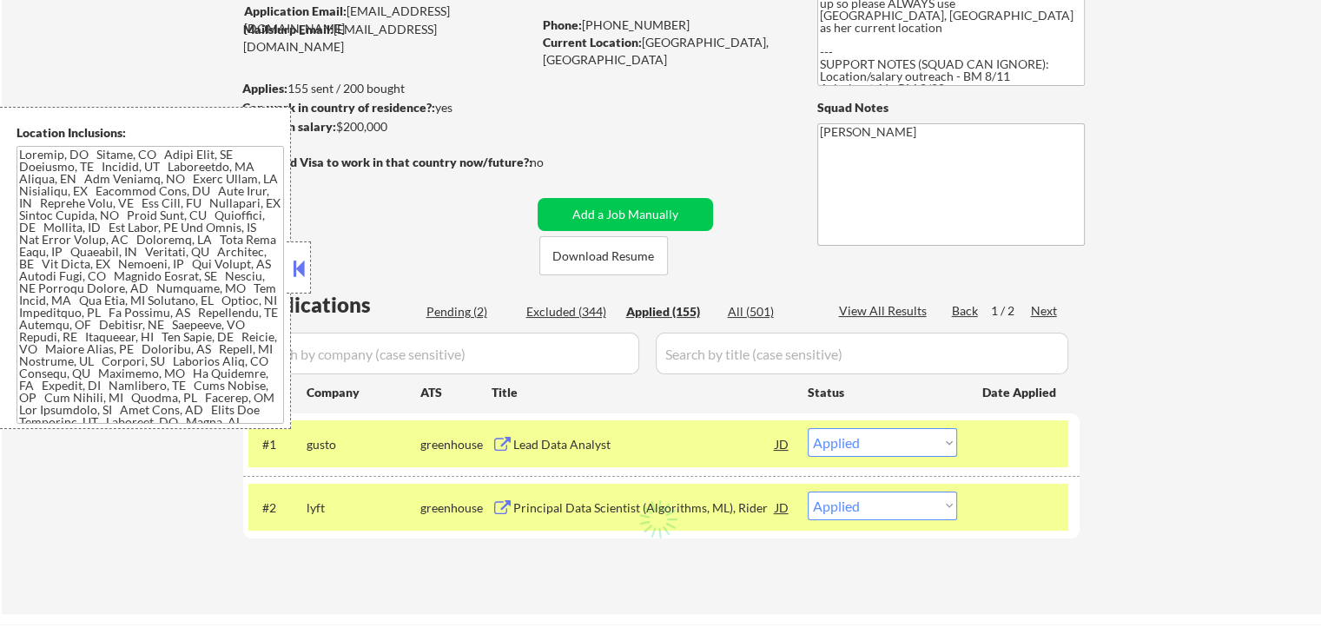
select select ""applied""
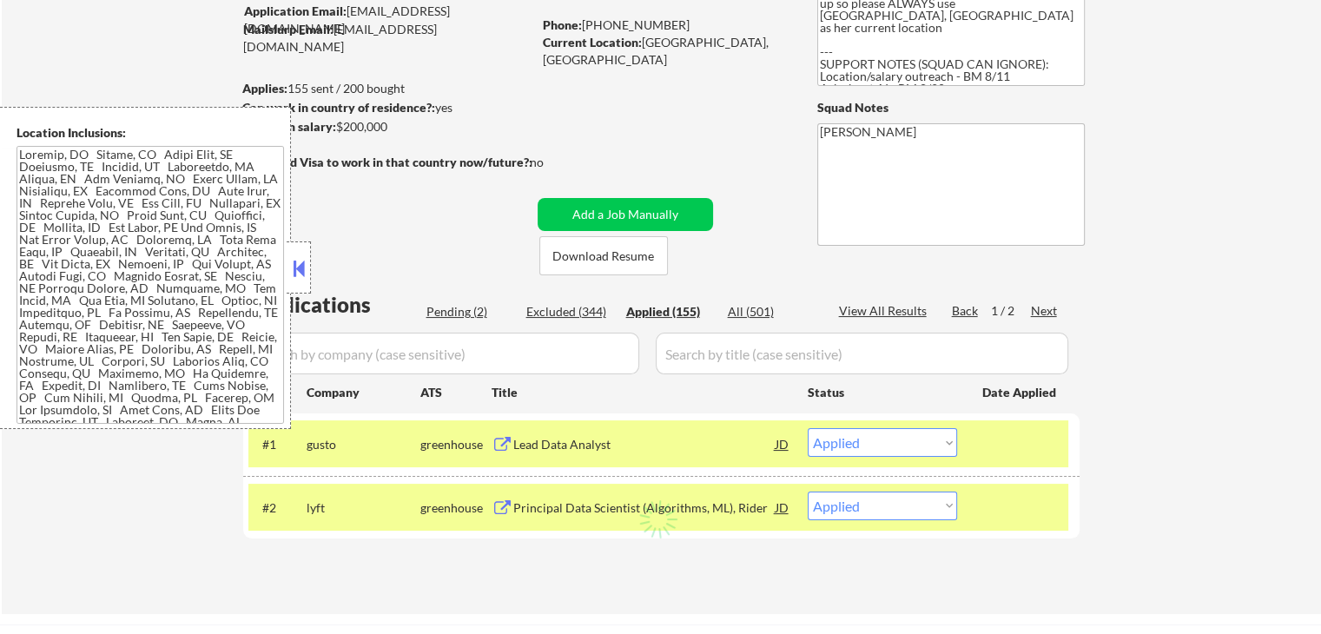
select select ""applied""
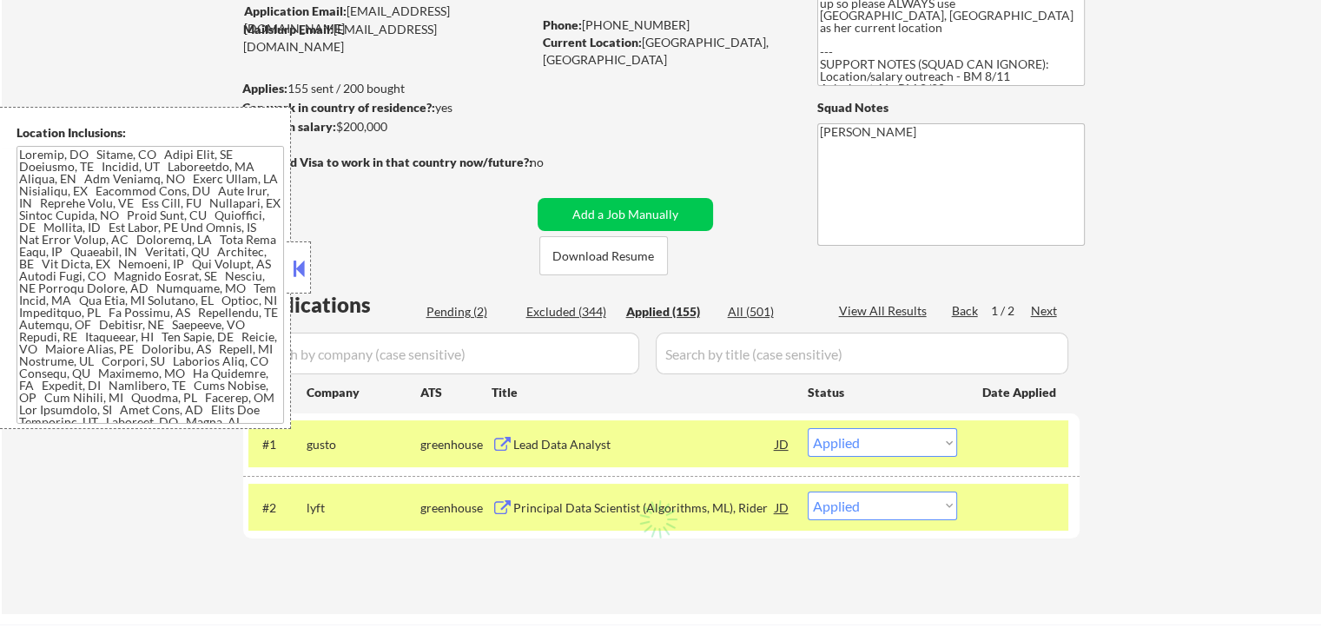
select select ""applied""
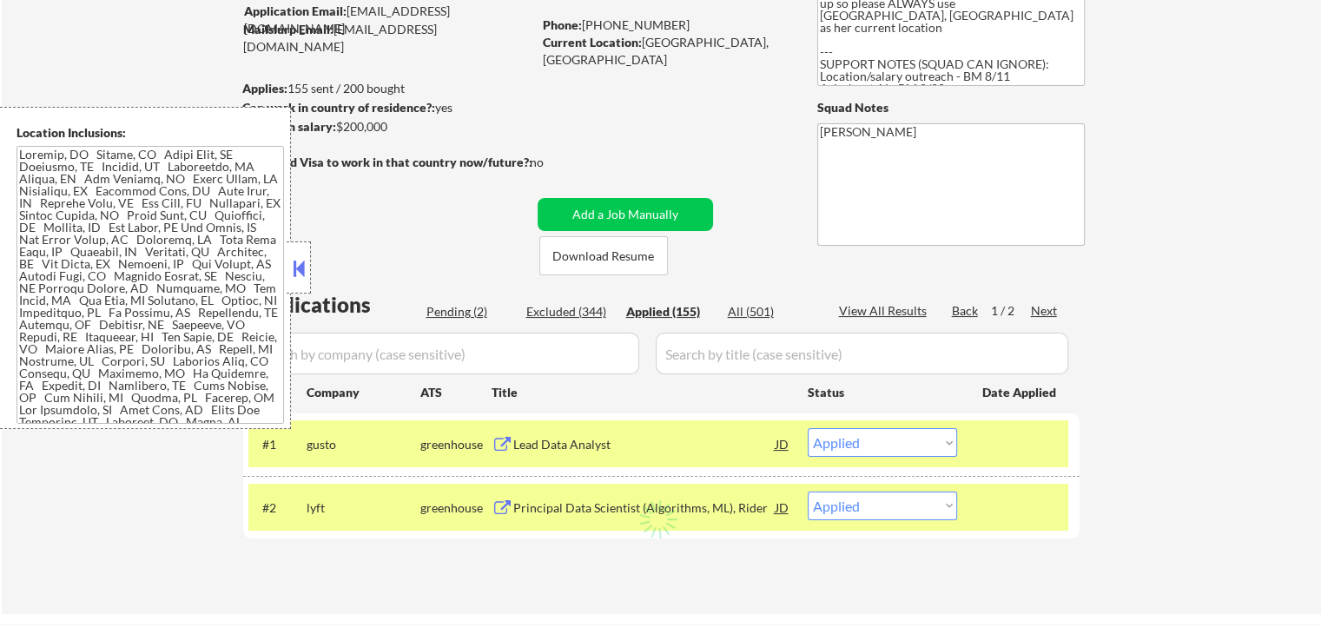
select select ""applied""
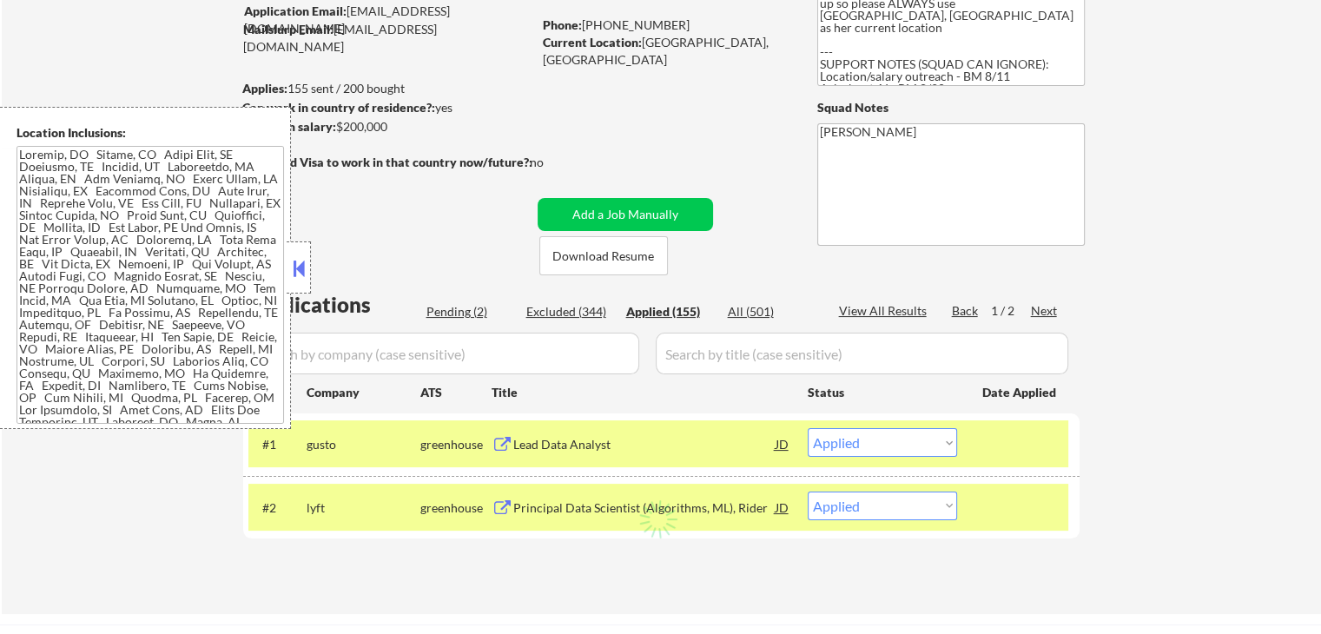
select select ""applied""
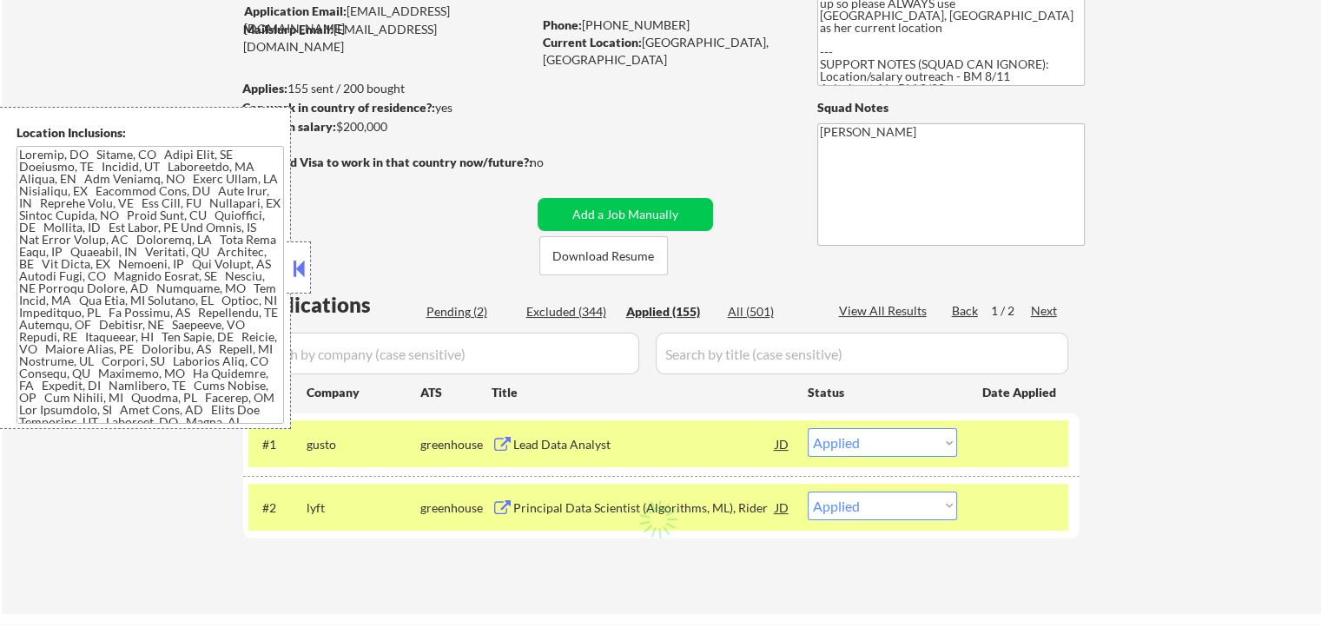
select select ""applied""
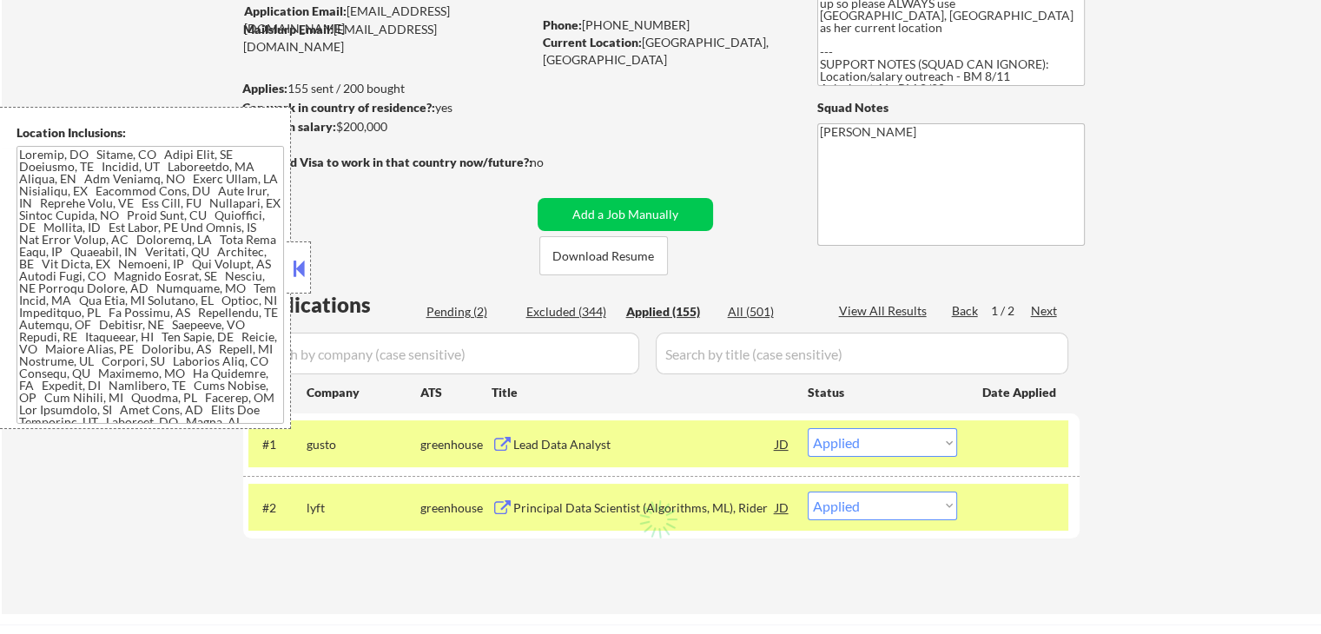
select select ""applied""
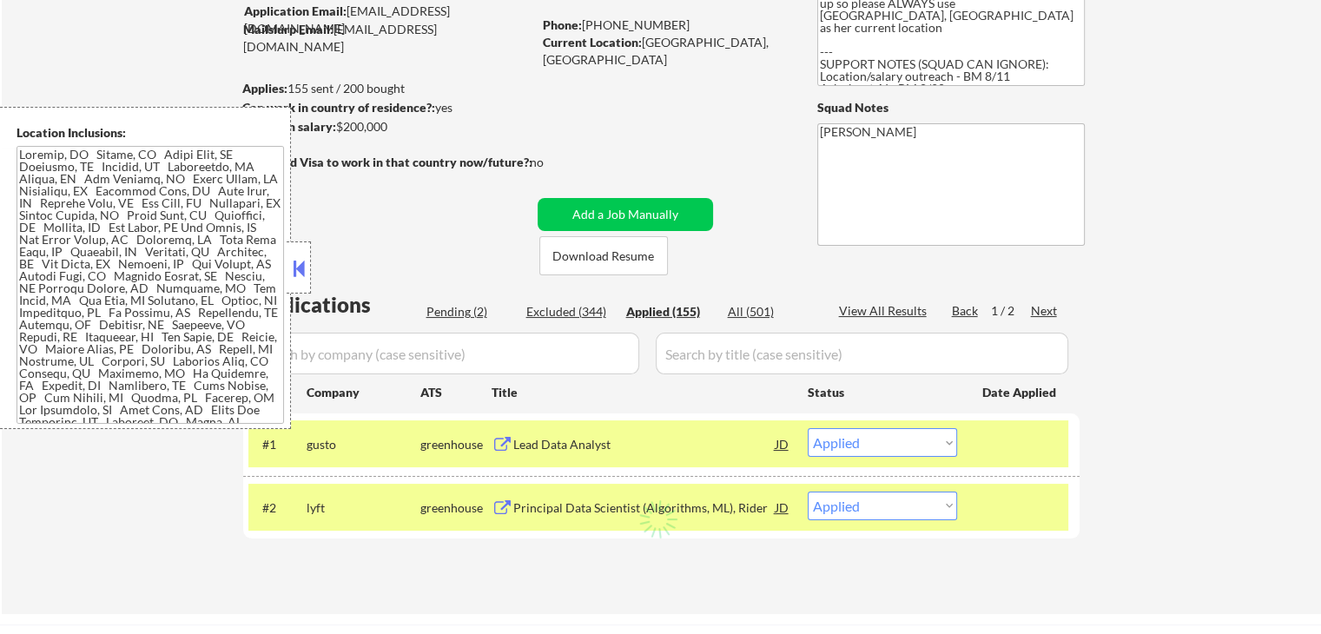
select select ""applied""
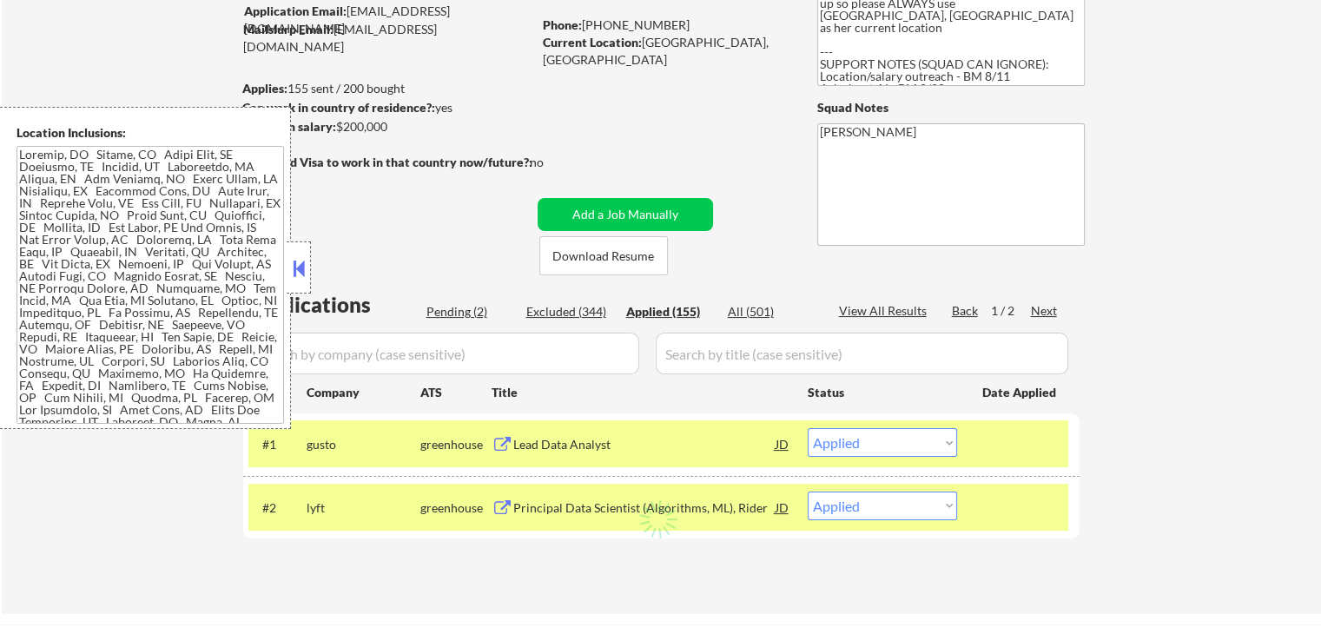
select select ""applied""
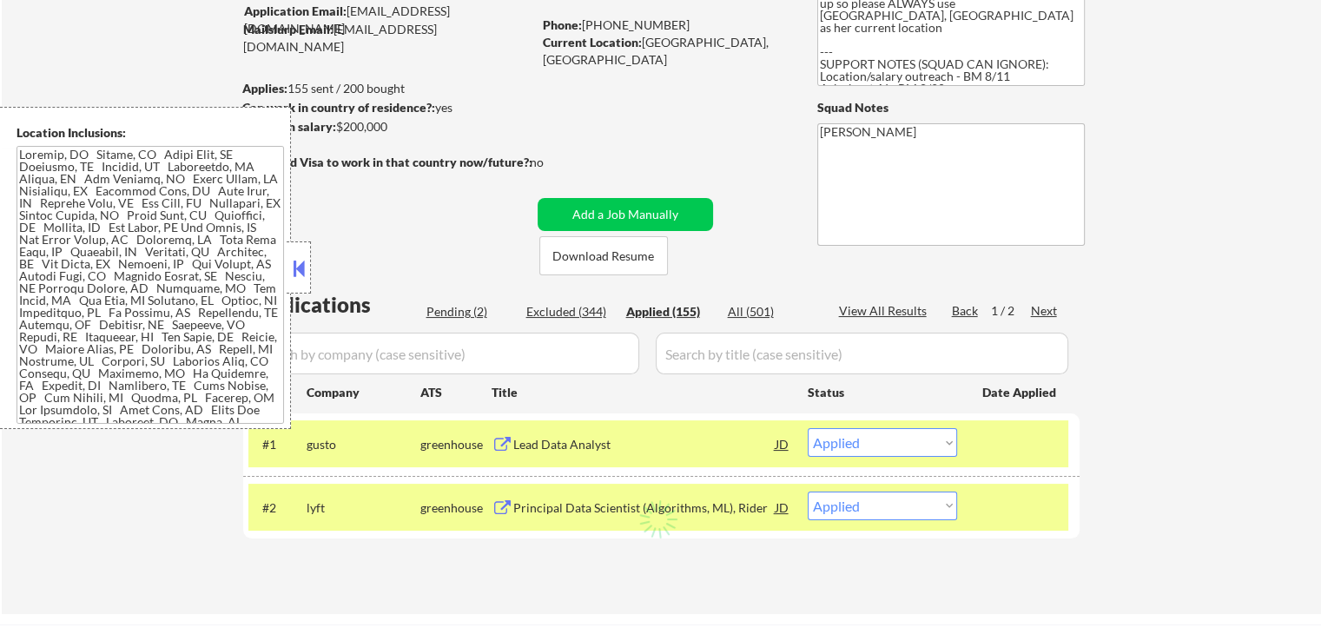
select select ""applied""
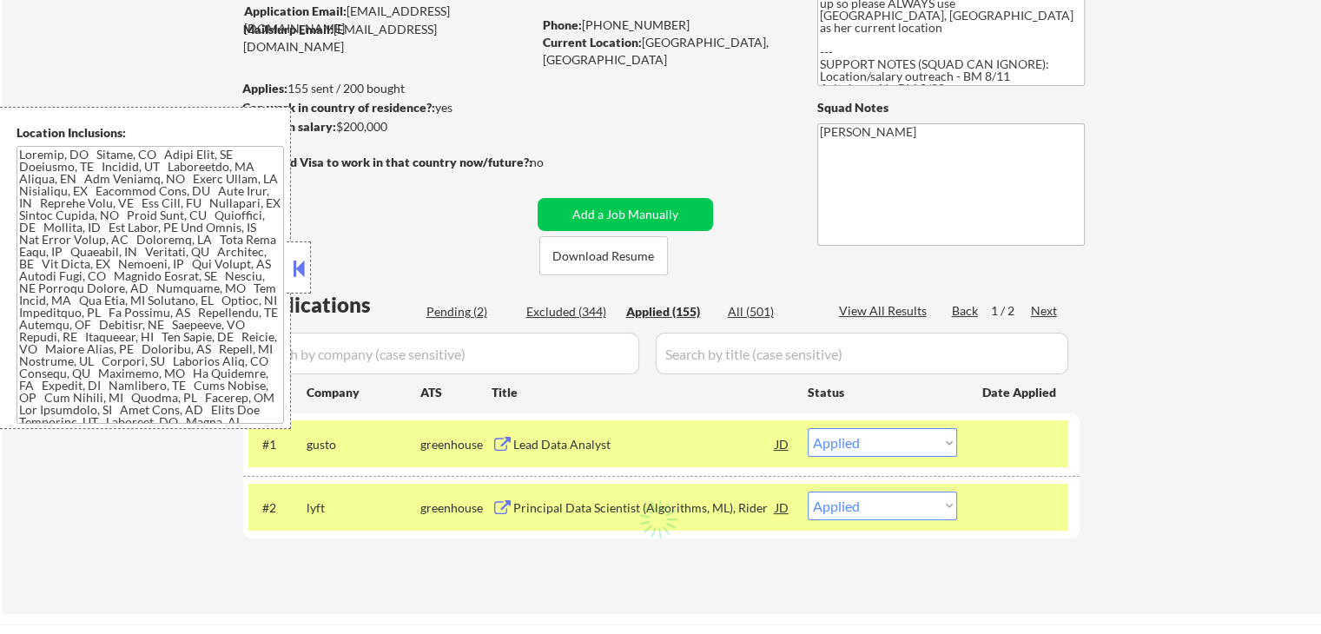
select select ""applied""
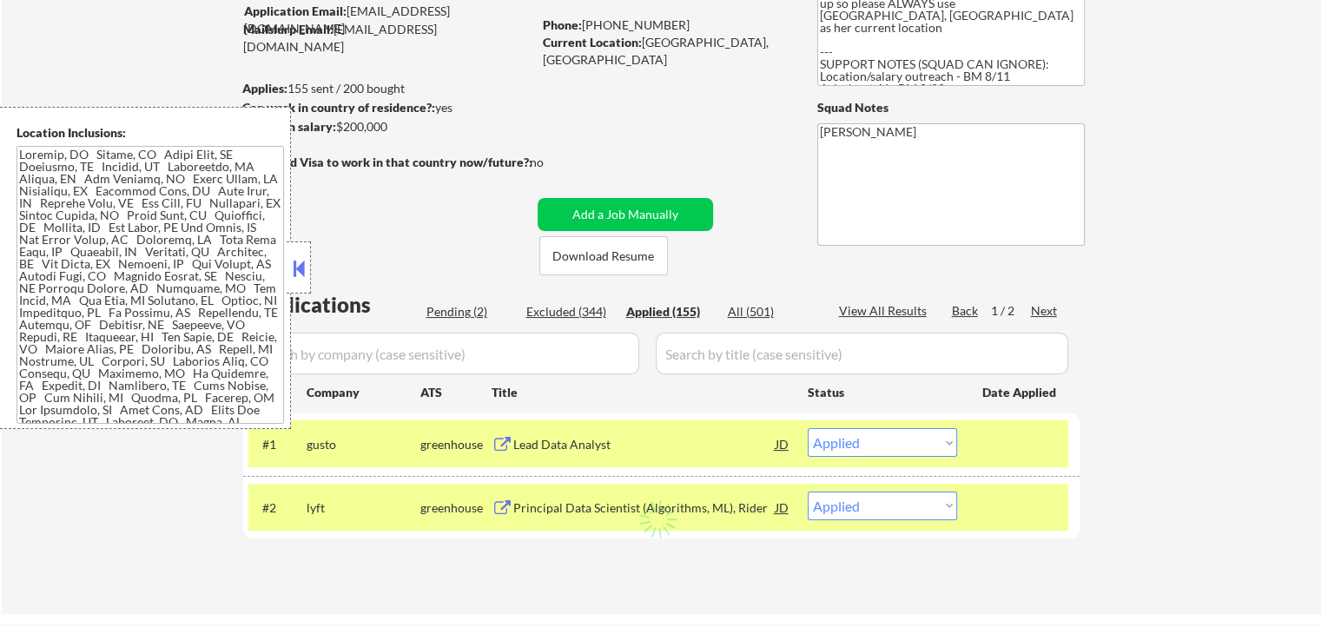
select select ""applied""
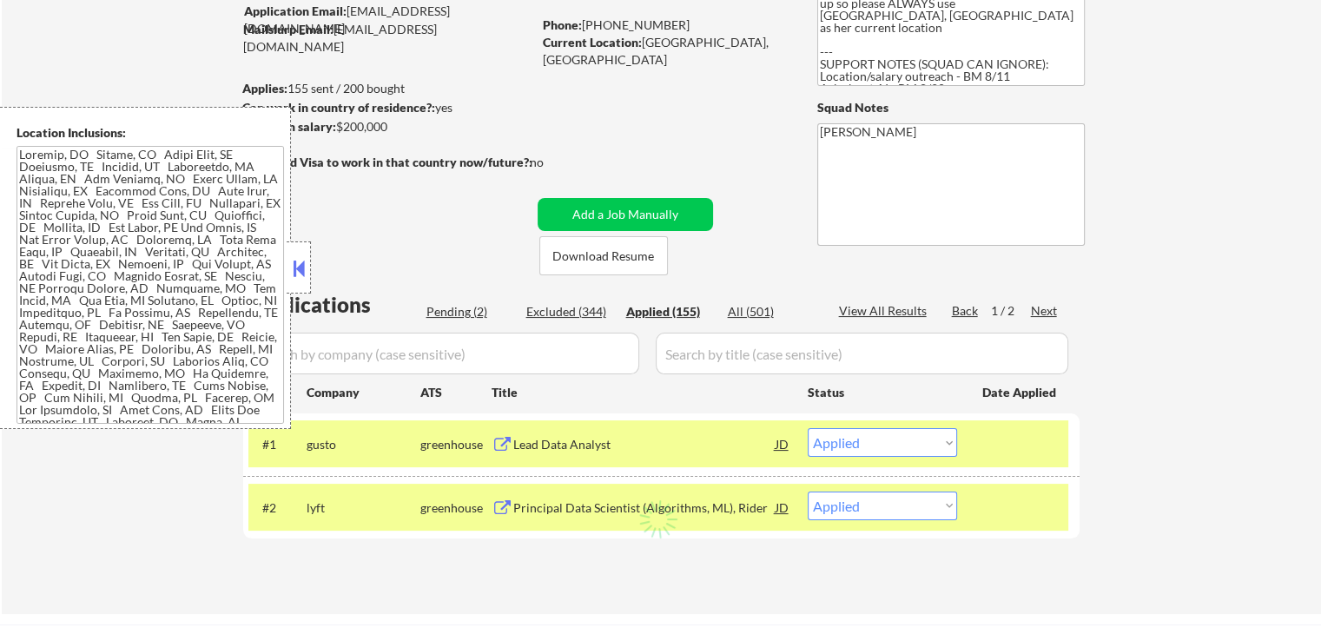
select select ""applied""
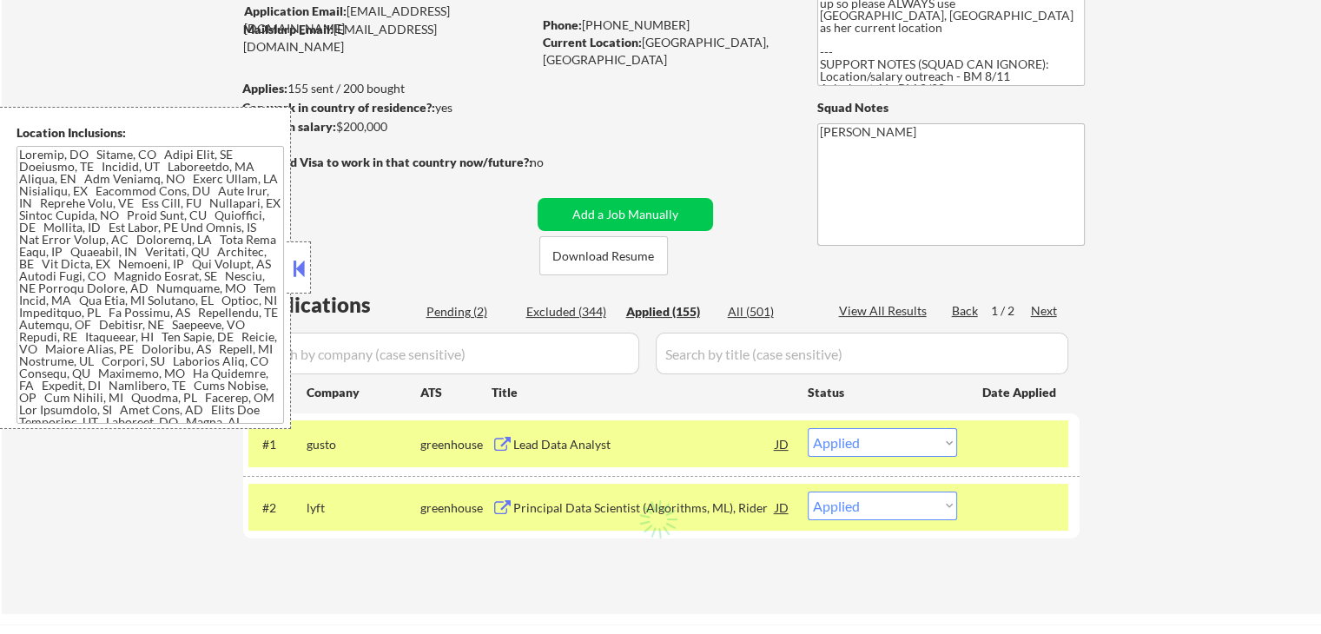
select select ""applied""
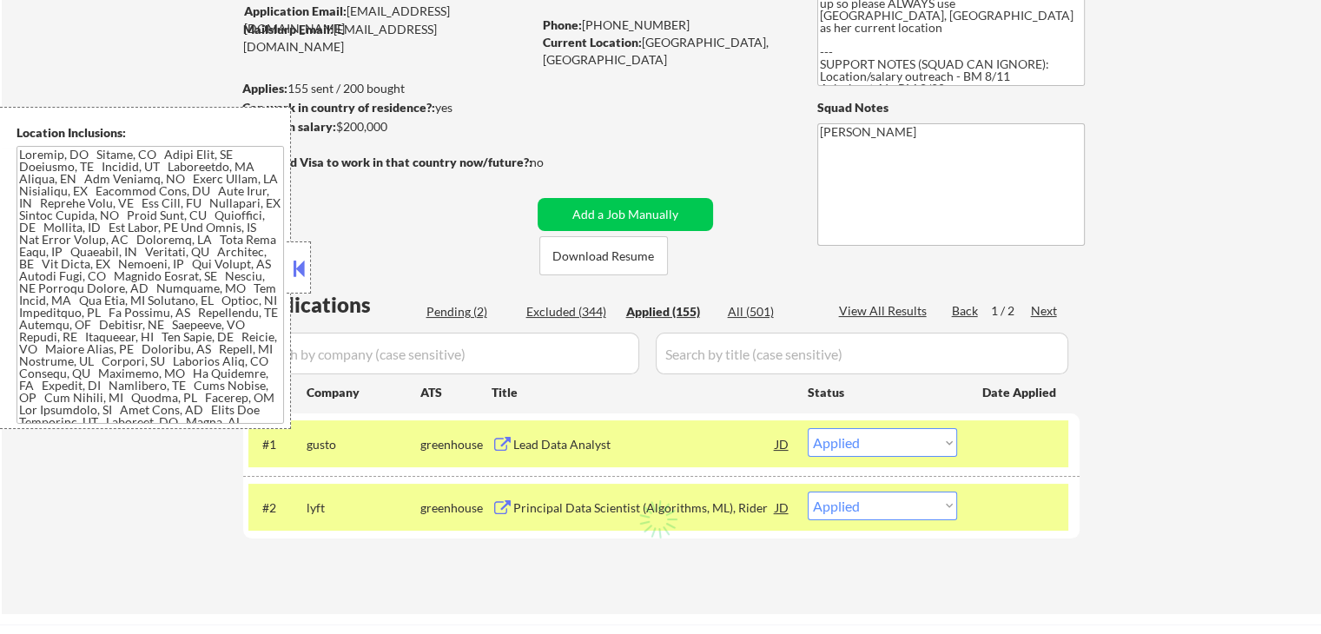
select select ""applied""
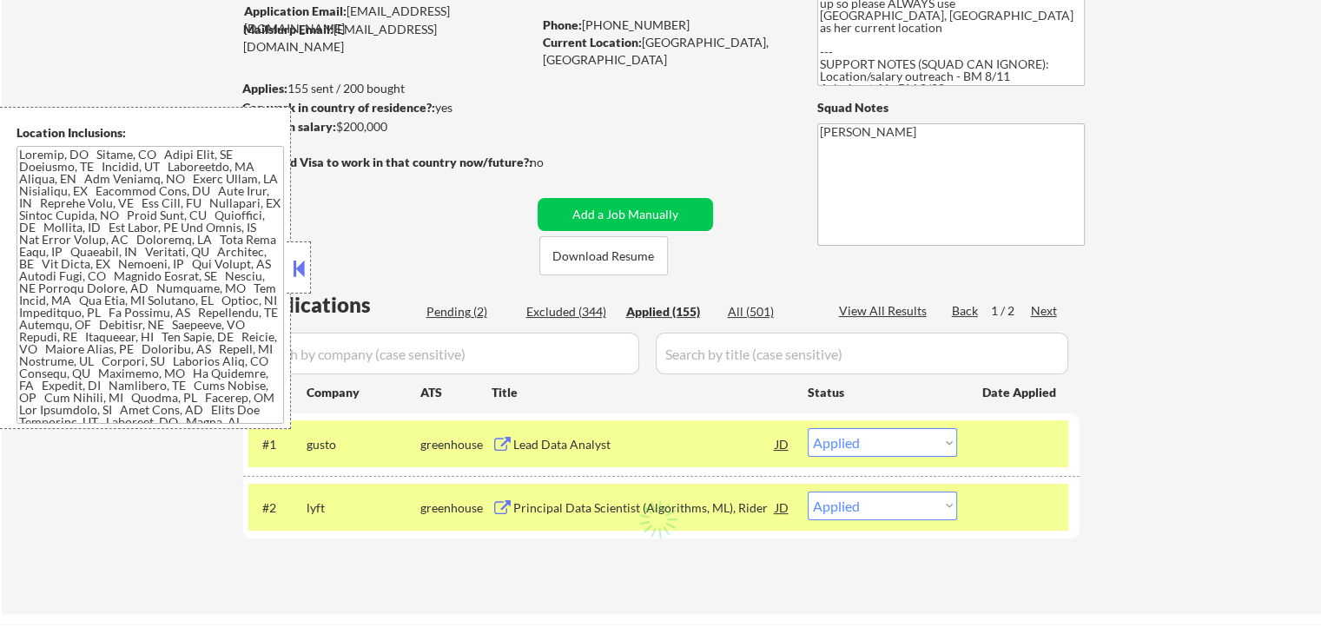
select select ""applied""
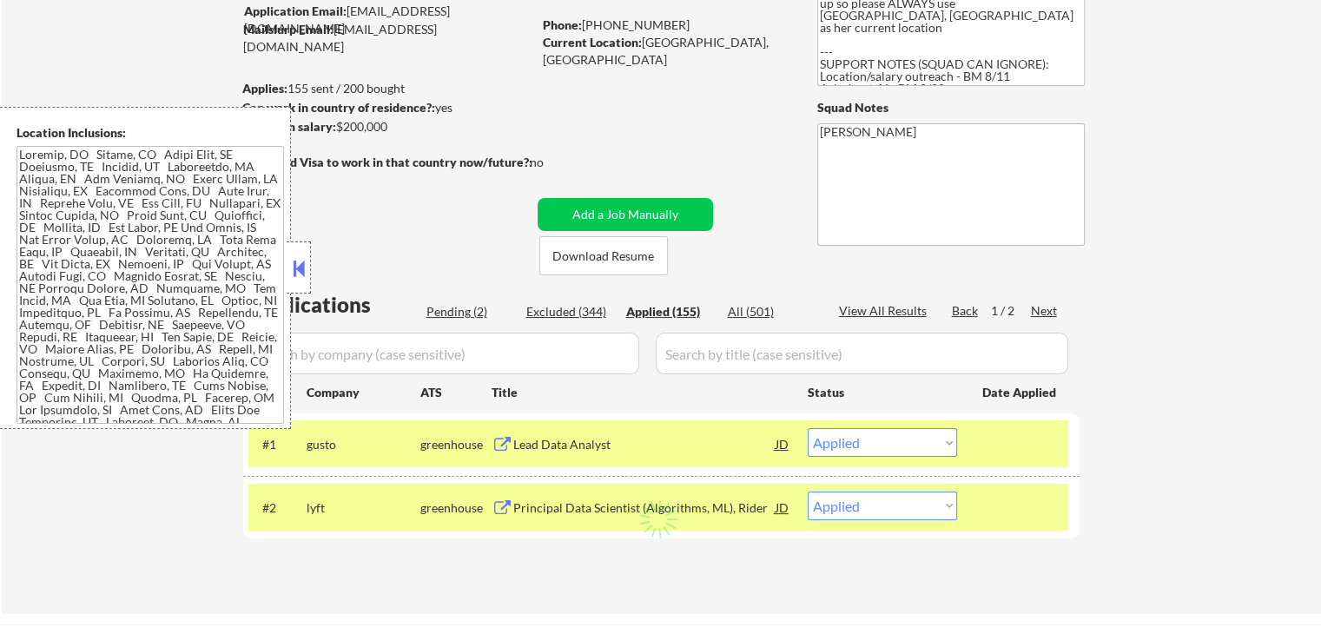
select select ""applied""
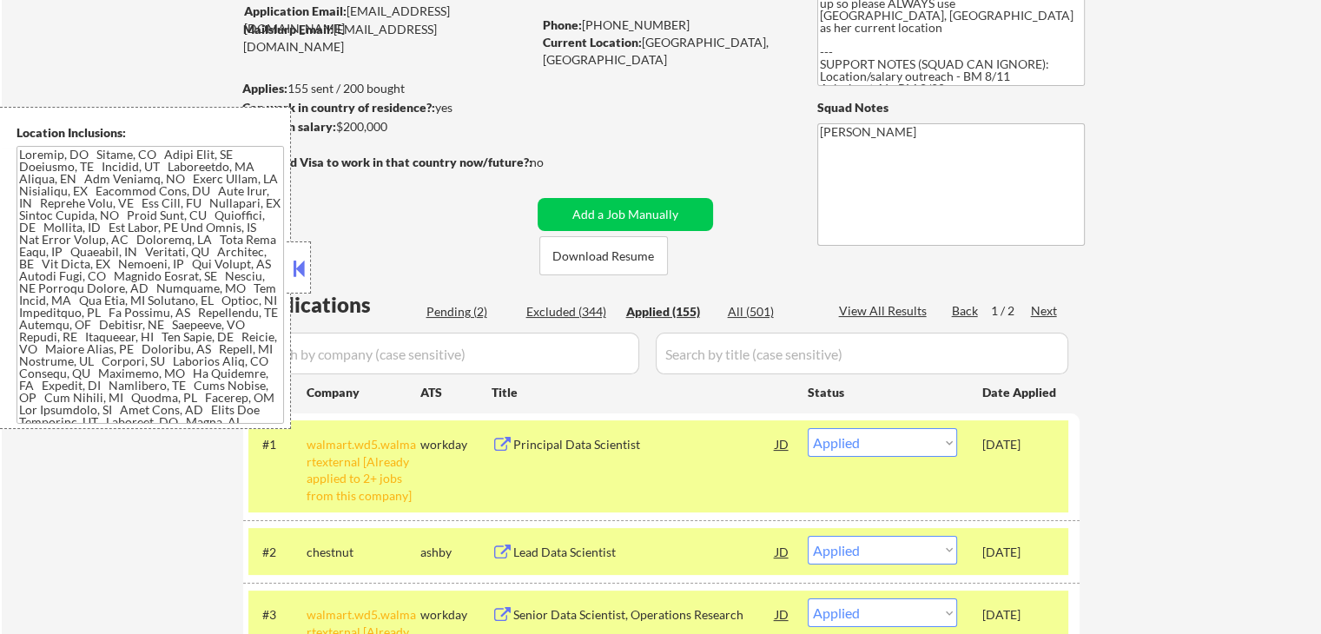
click at [453, 310] on div "Pending (2)" at bounding box center [470, 311] width 87 height 17
select select ""pending""
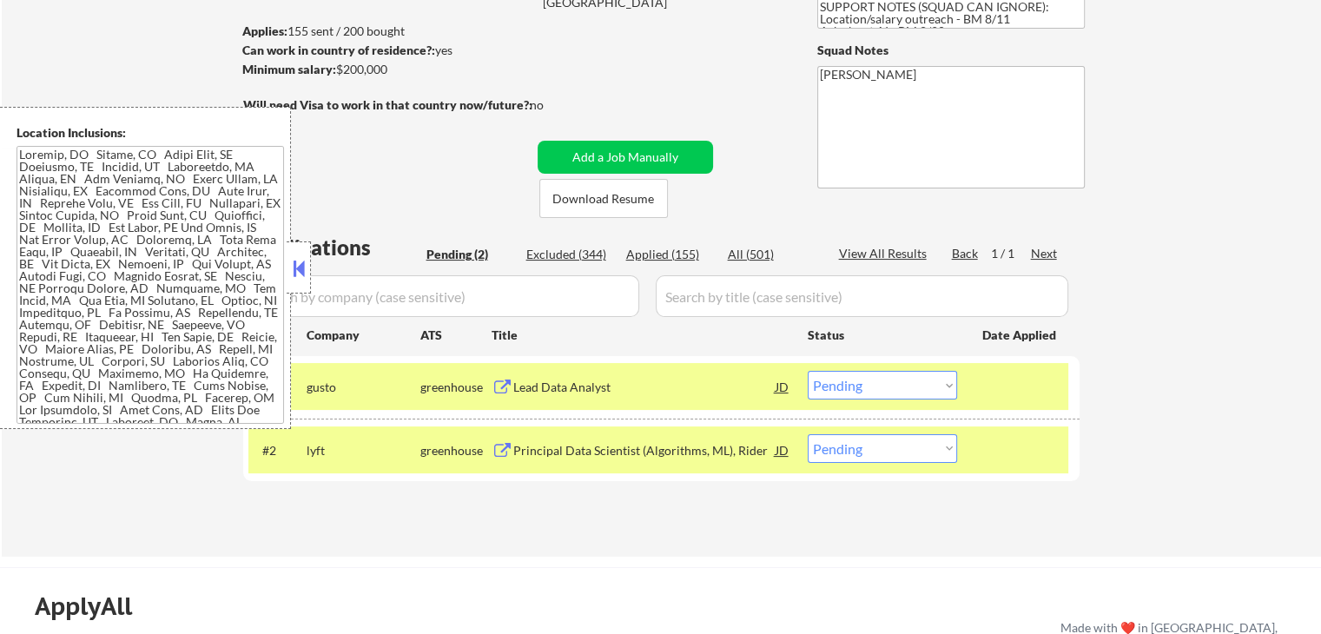
scroll to position [247, 0]
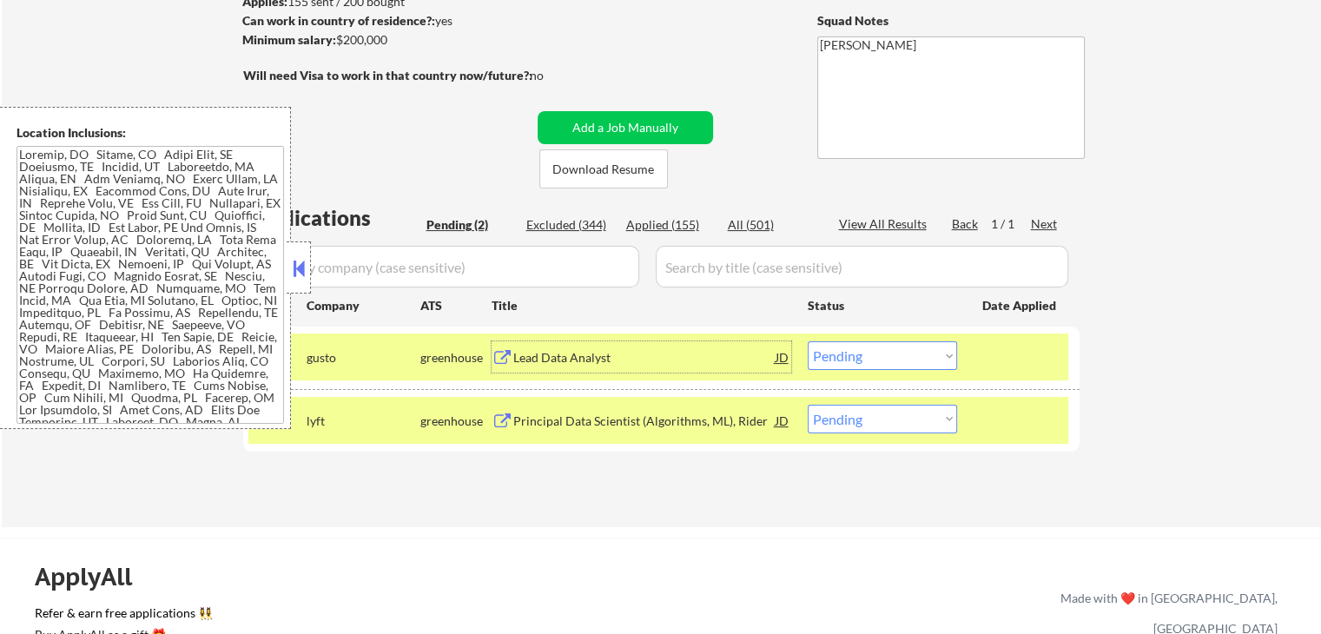
click at [553, 360] on div "Lead Data Analyst" at bounding box center [644, 357] width 262 height 17
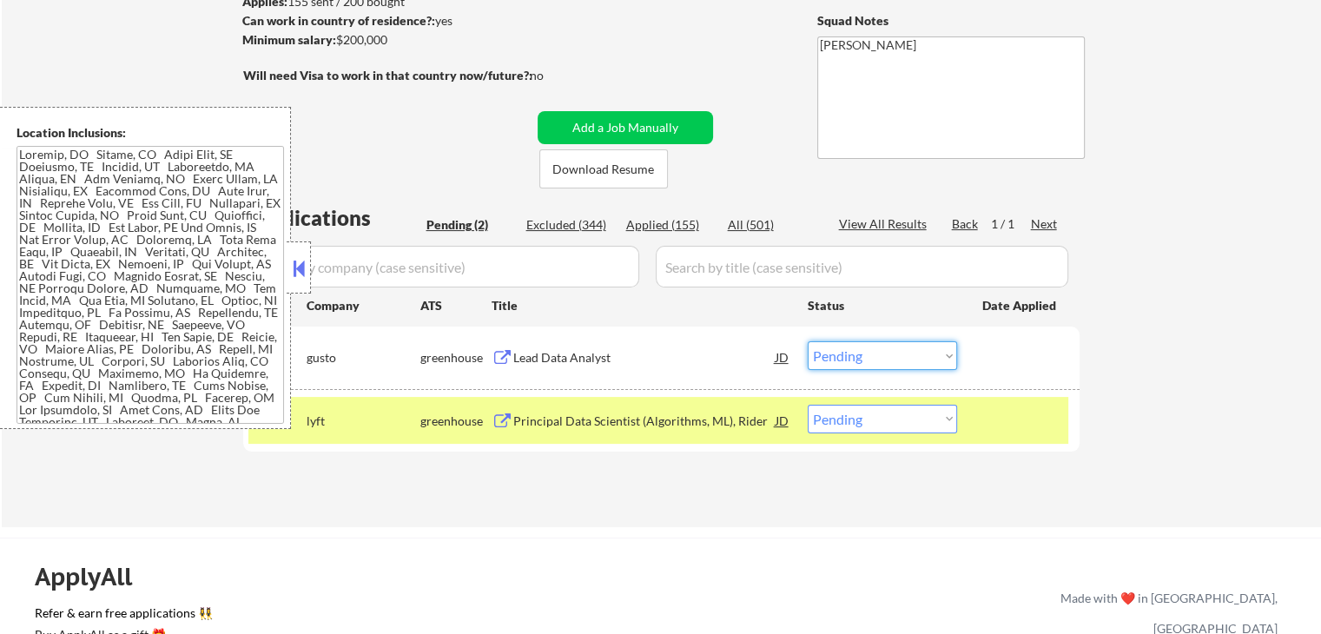
click at [863, 354] on select "Choose an option... Pending Applied Excluded (Questions) Excluded (Expired) Exc…" at bounding box center [882, 355] width 149 height 29
click at [808, 341] on select "Choose an option... Pending Applied Excluded (Questions) Excluded (Expired) Exc…" at bounding box center [882, 355] width 149 height 29
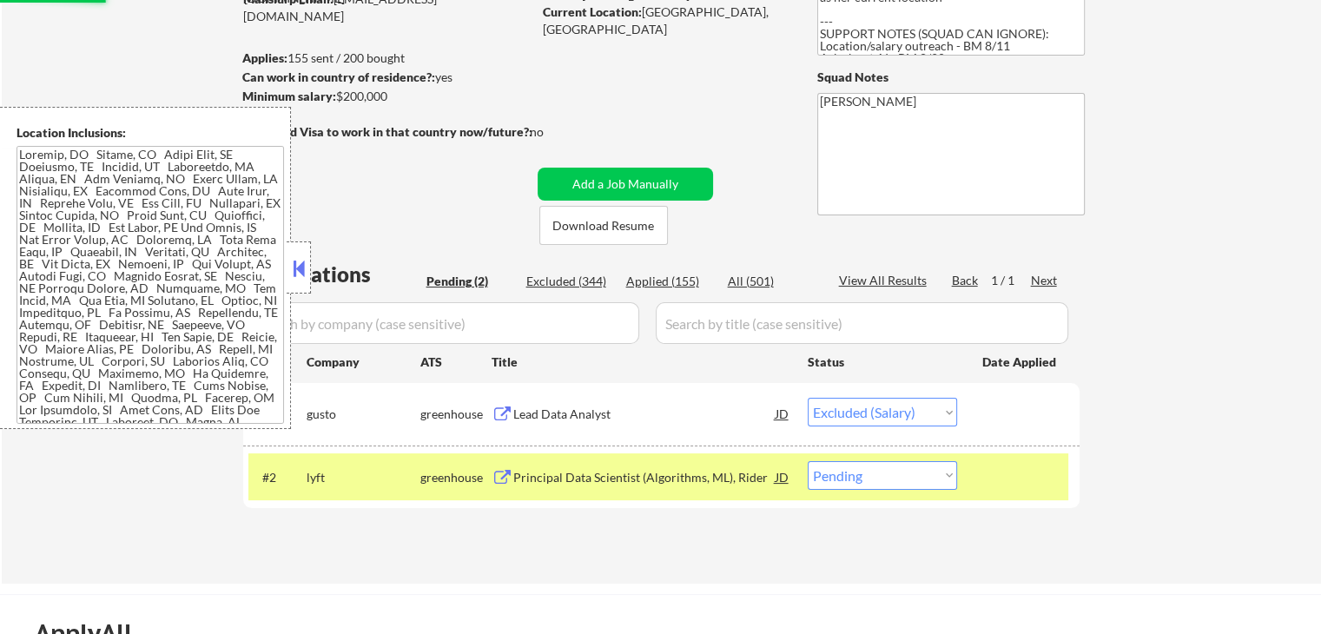
scroll to position [160, 0]
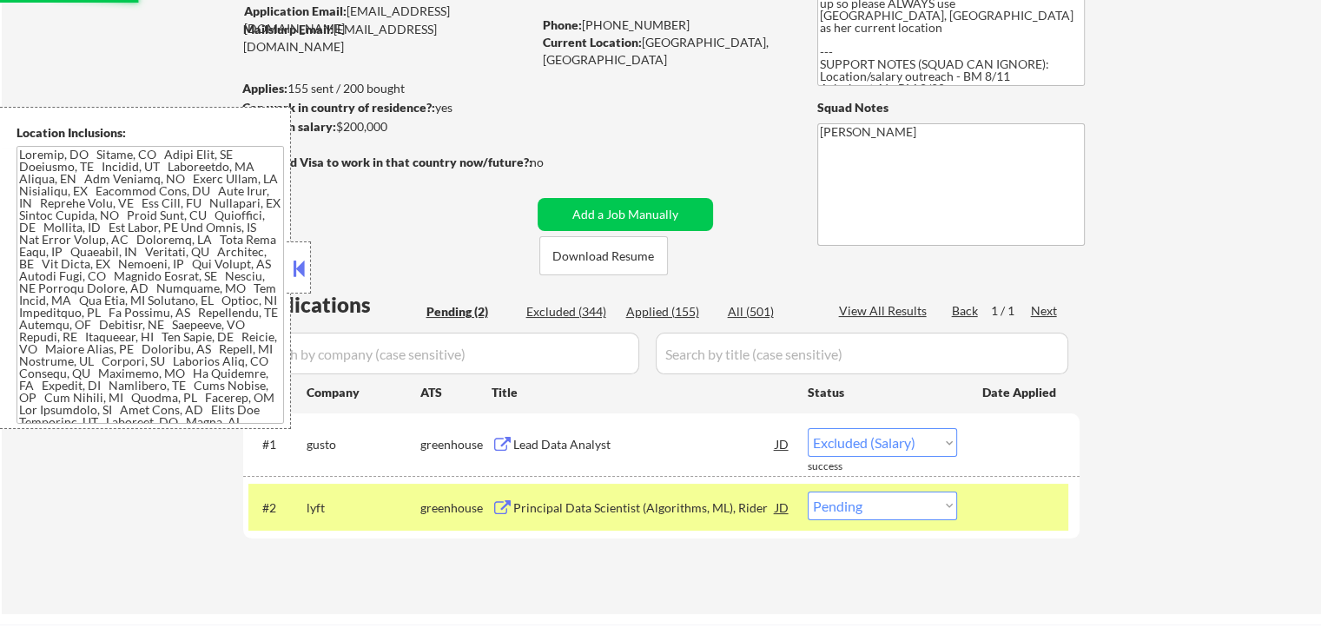
select select ""pending""
